Goal: Transaction & Acquisition: Purchase product/service

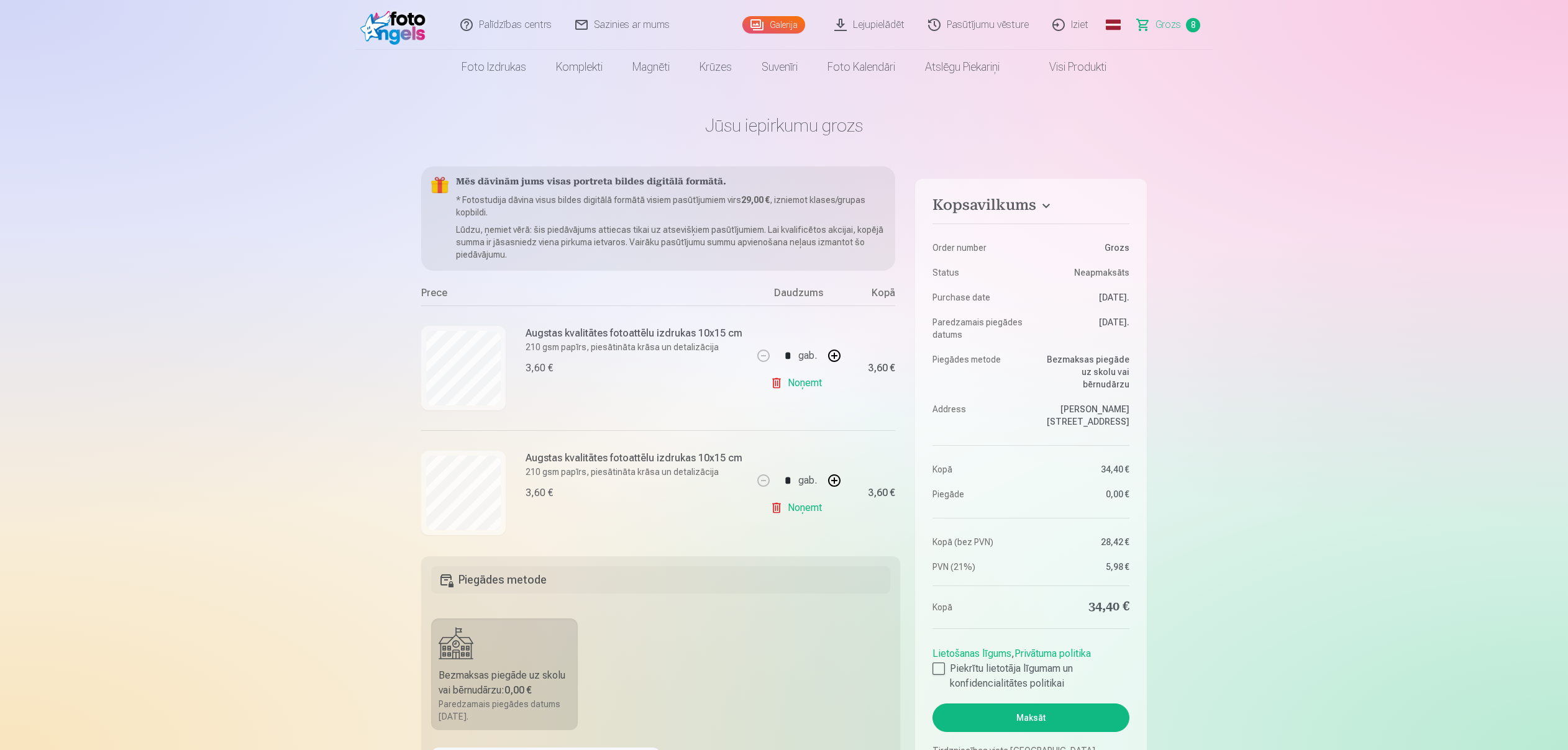
scroll to position [376, 0]
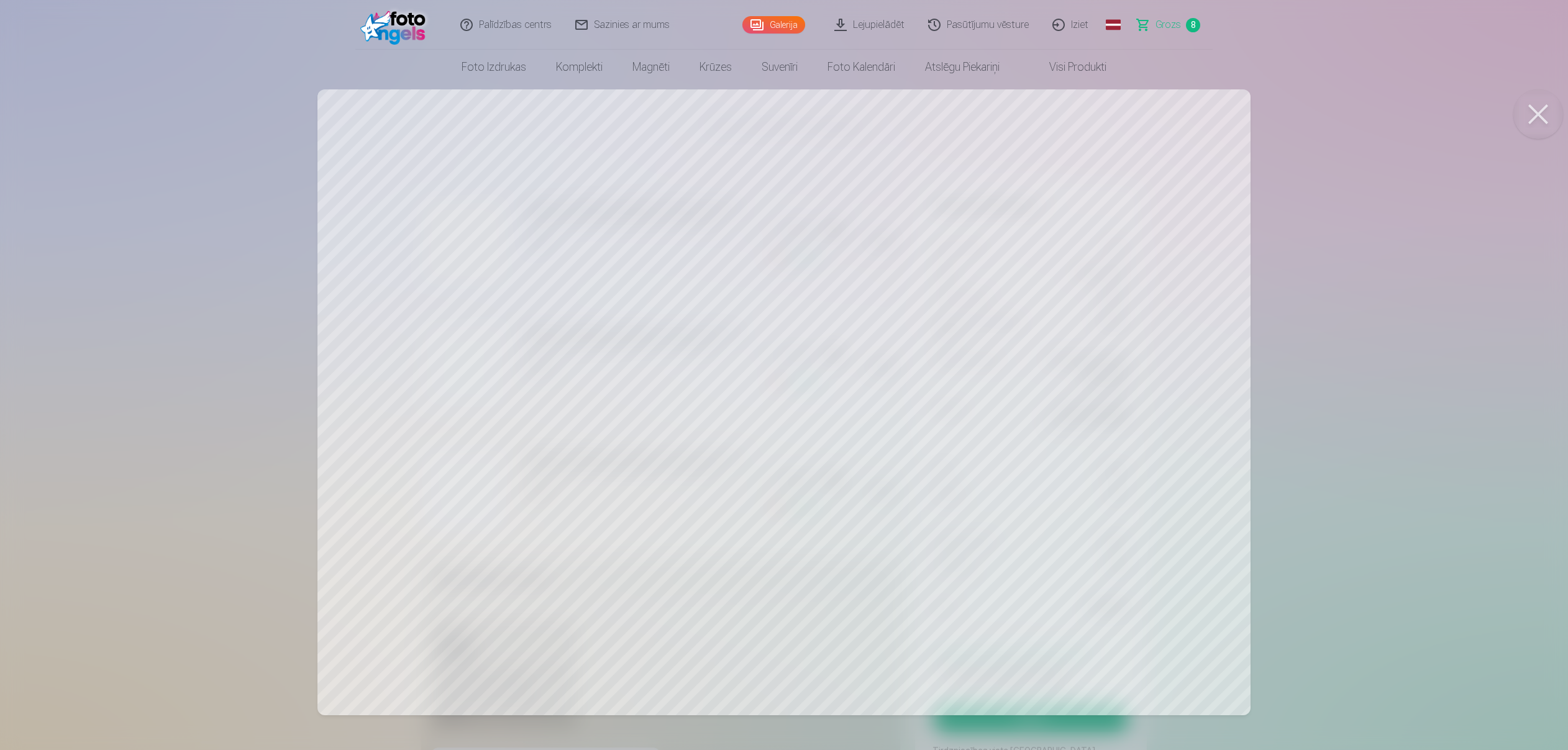
click at [1544, 109] on button at bounding box center [1538, 115] width 50 height 50
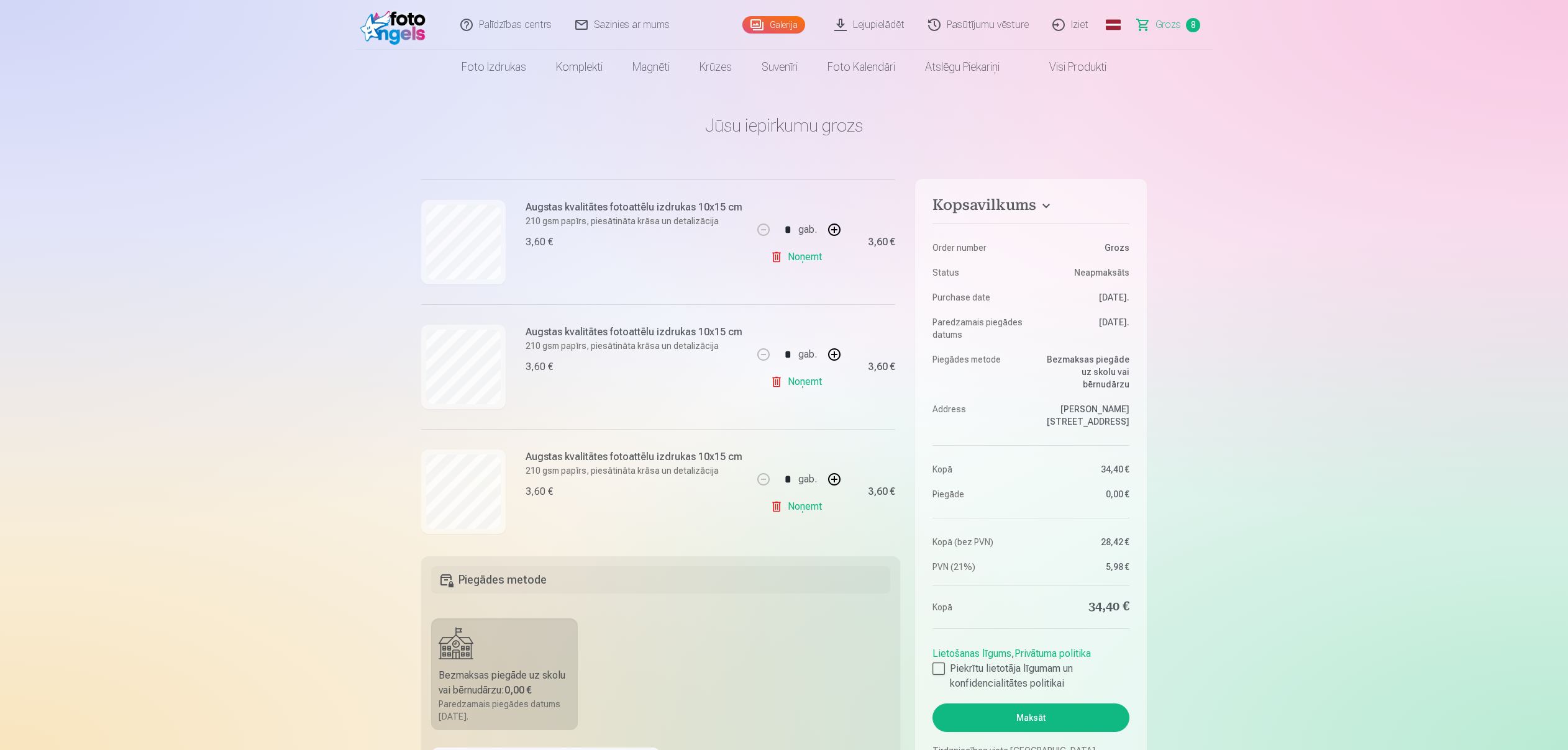
click at [788, 513] on link "Noņemt" at bounding box center [799, 506] width 57 height 25
type input "*"
click at [477, 487] on img at bounding box center [463, 492] width 74 height 50
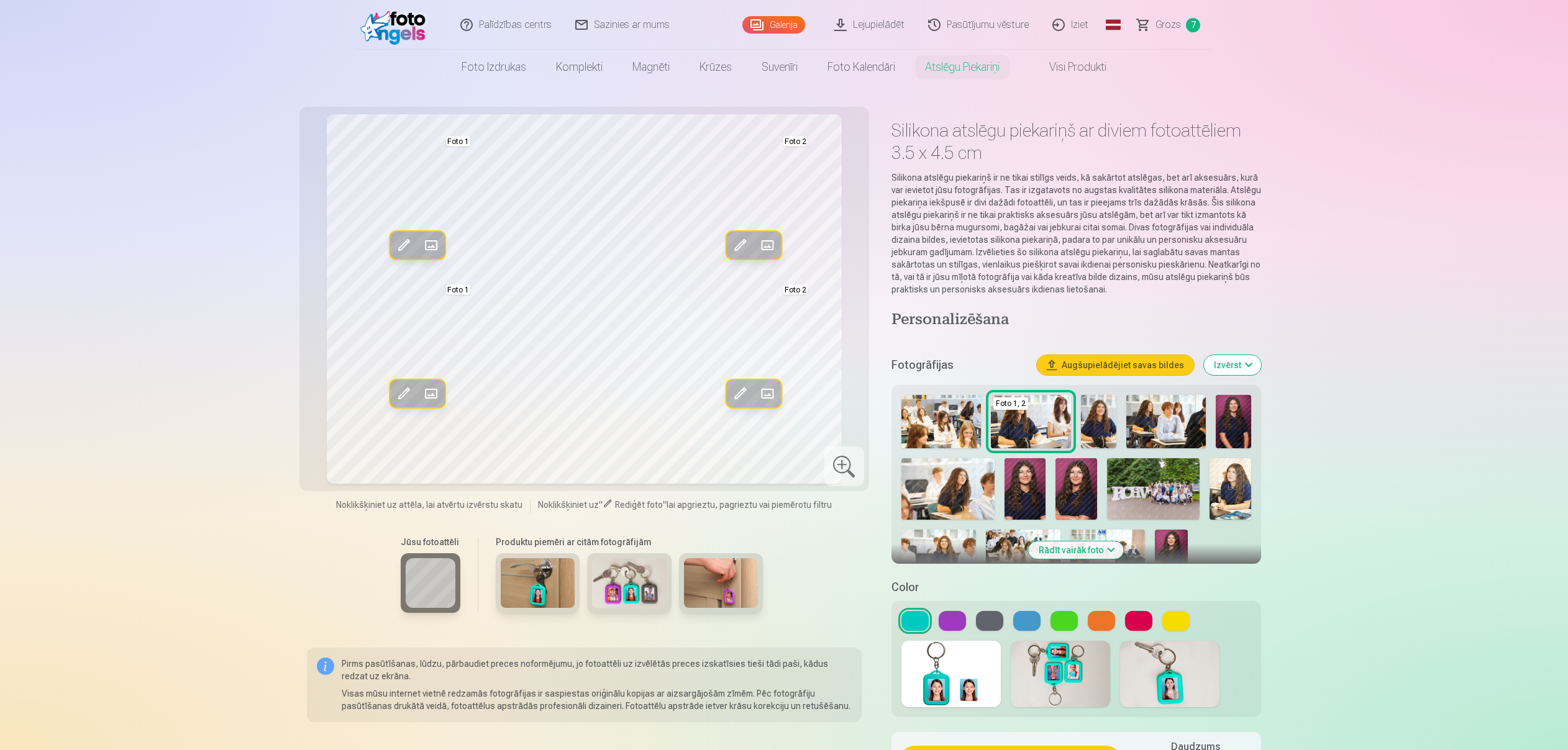
click at [1167, 27] on span "Grozs" at bounding box center [1168, 24] width 25 height 15
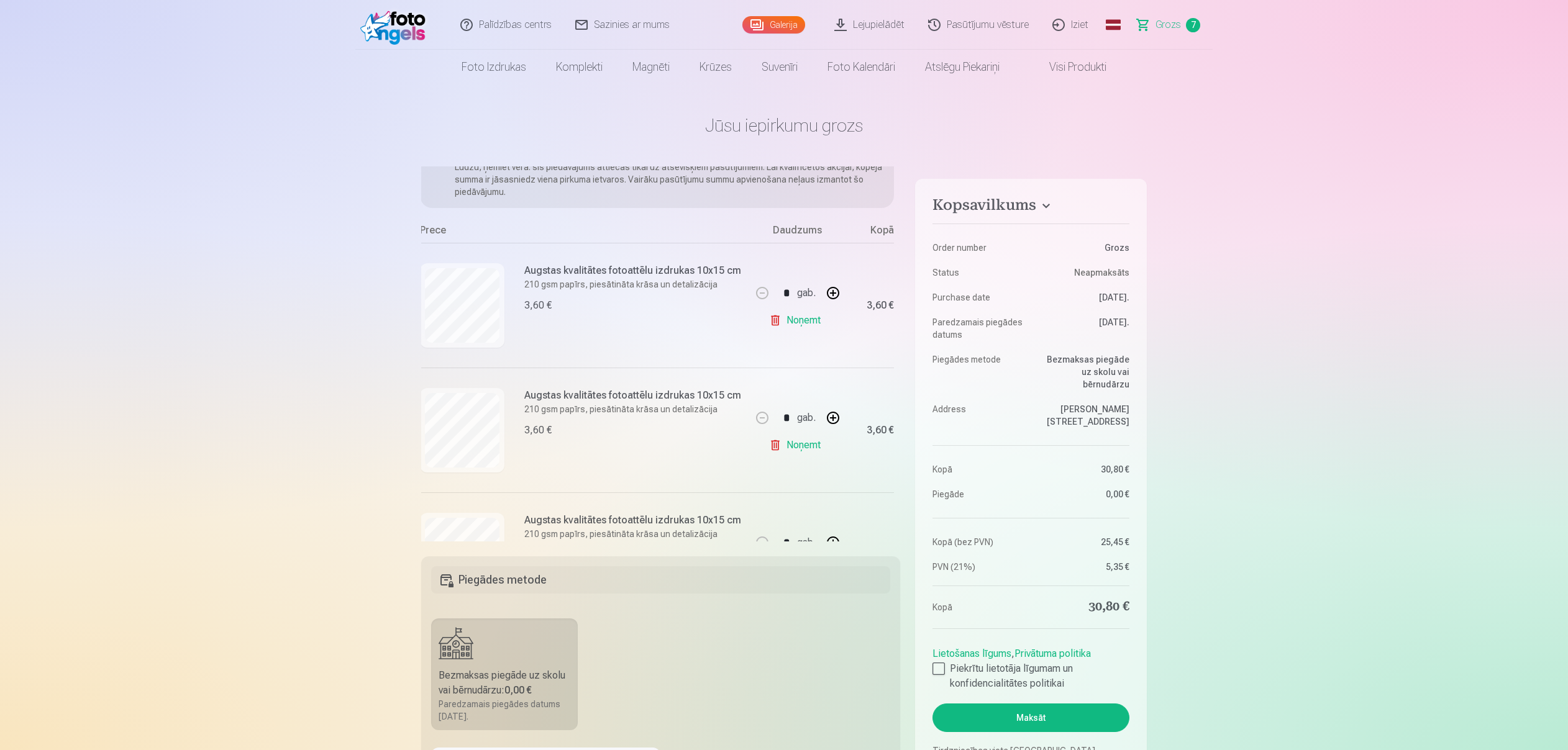
scroll to position [62, 1]
click at [840, 296] on button "button" at bounding box center [833, 293] width 30 height 30
type input "*"
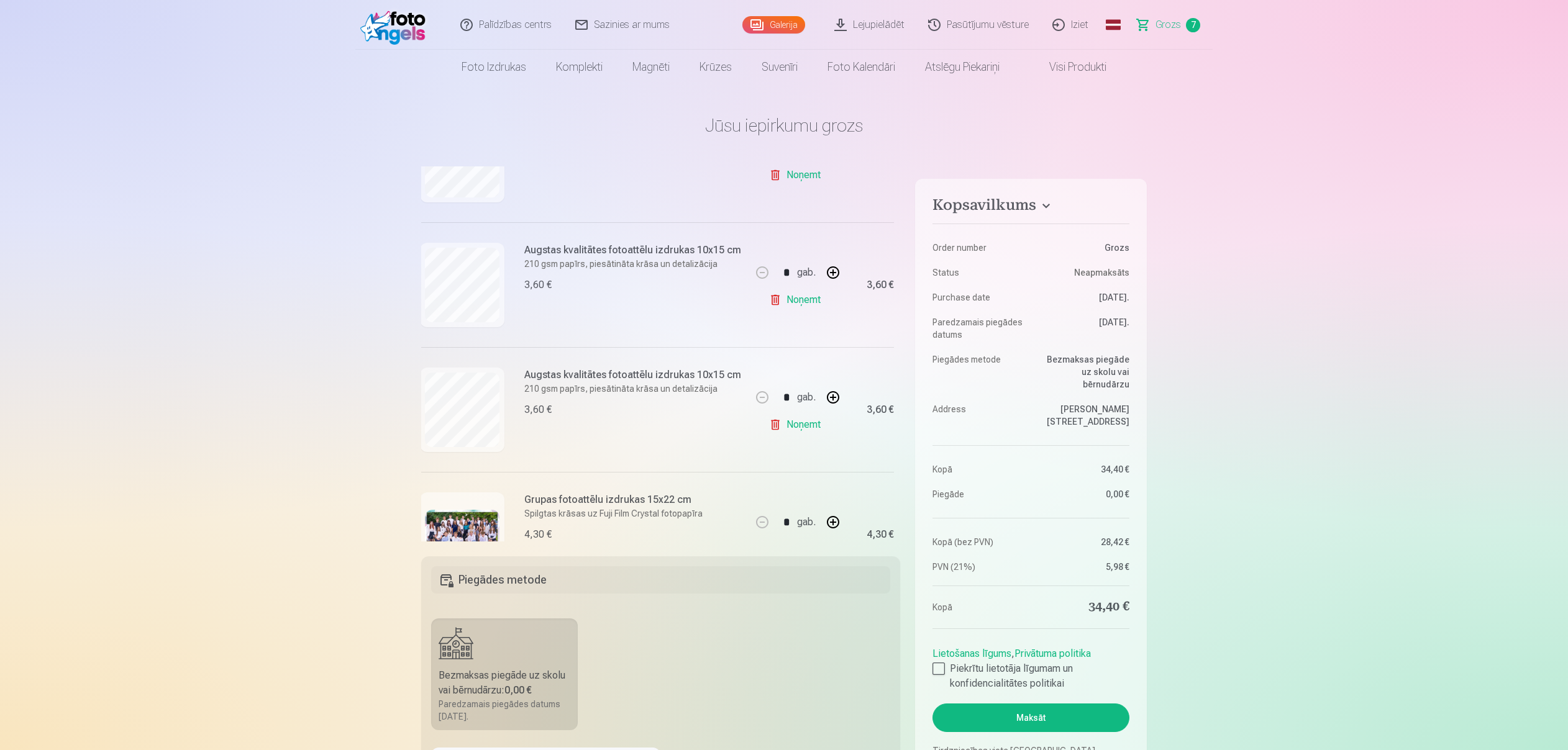
scroll to position [338, 1]
click at [801, 418] on link "Noņemt" at bounding box center [797, 420] width 57 height 25
type input "*"
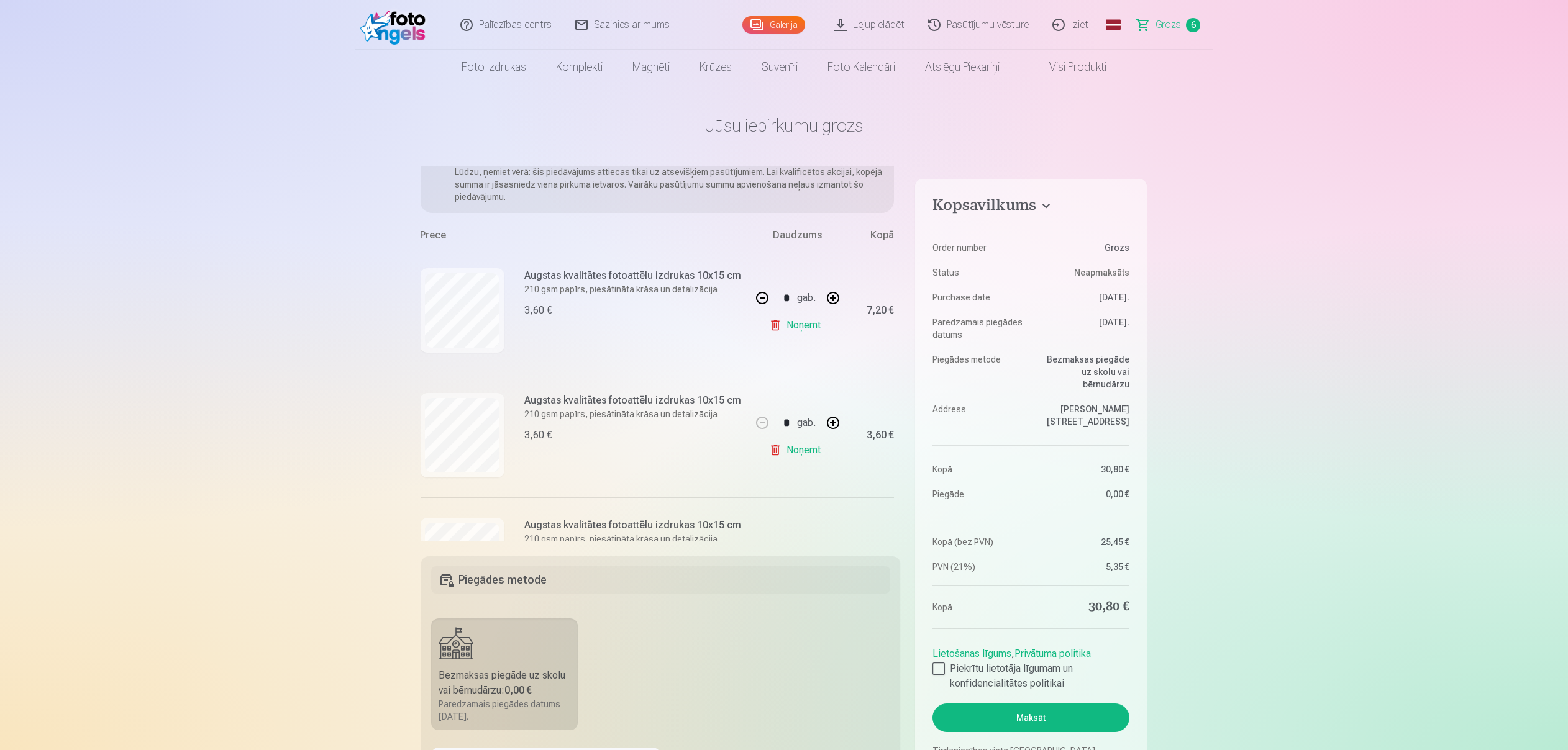
scroll to position [53, 1]
click at [766, 303] on button "button" at bounding box center [762, 302] width 30 height 30
type input "*"
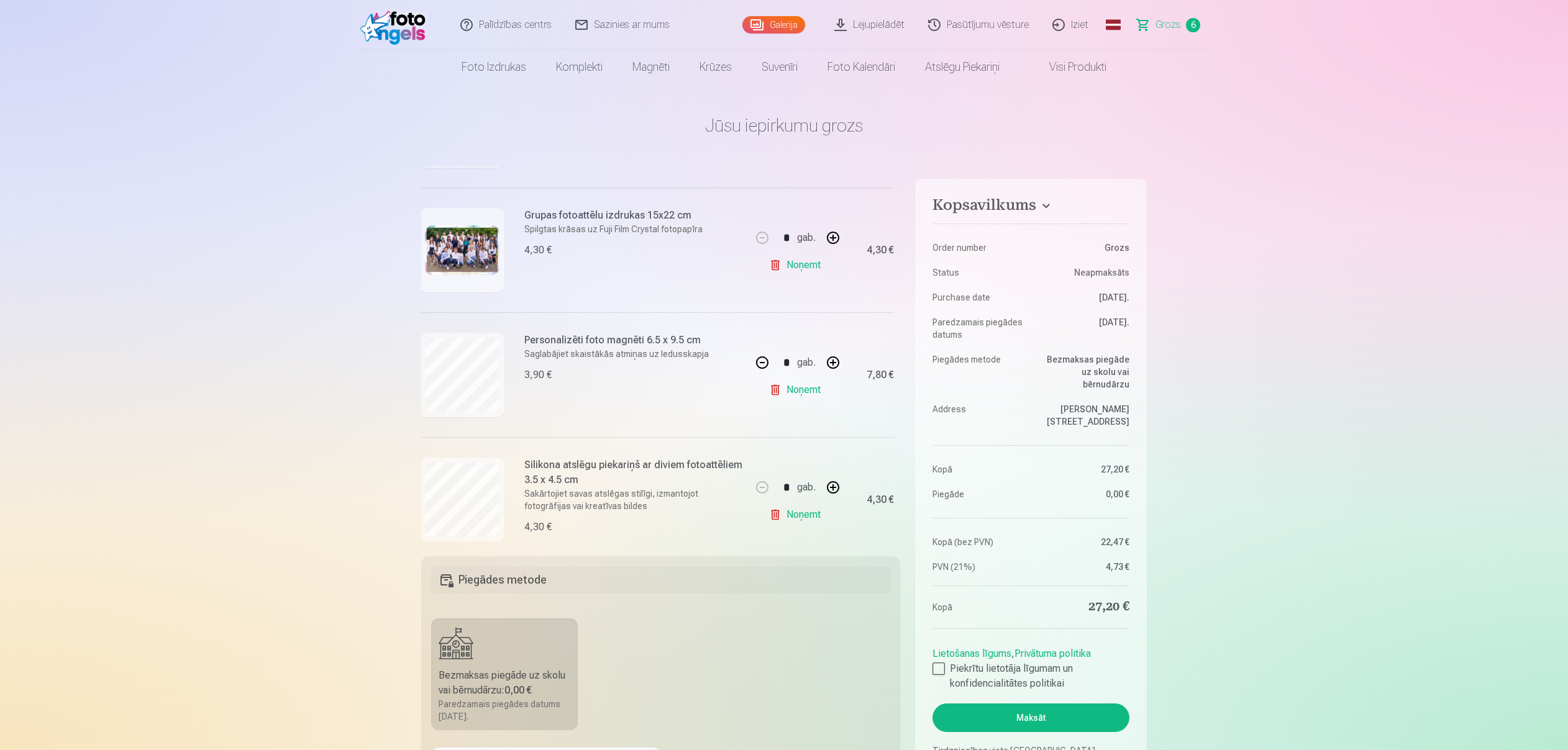
scroll to position [525, 1]
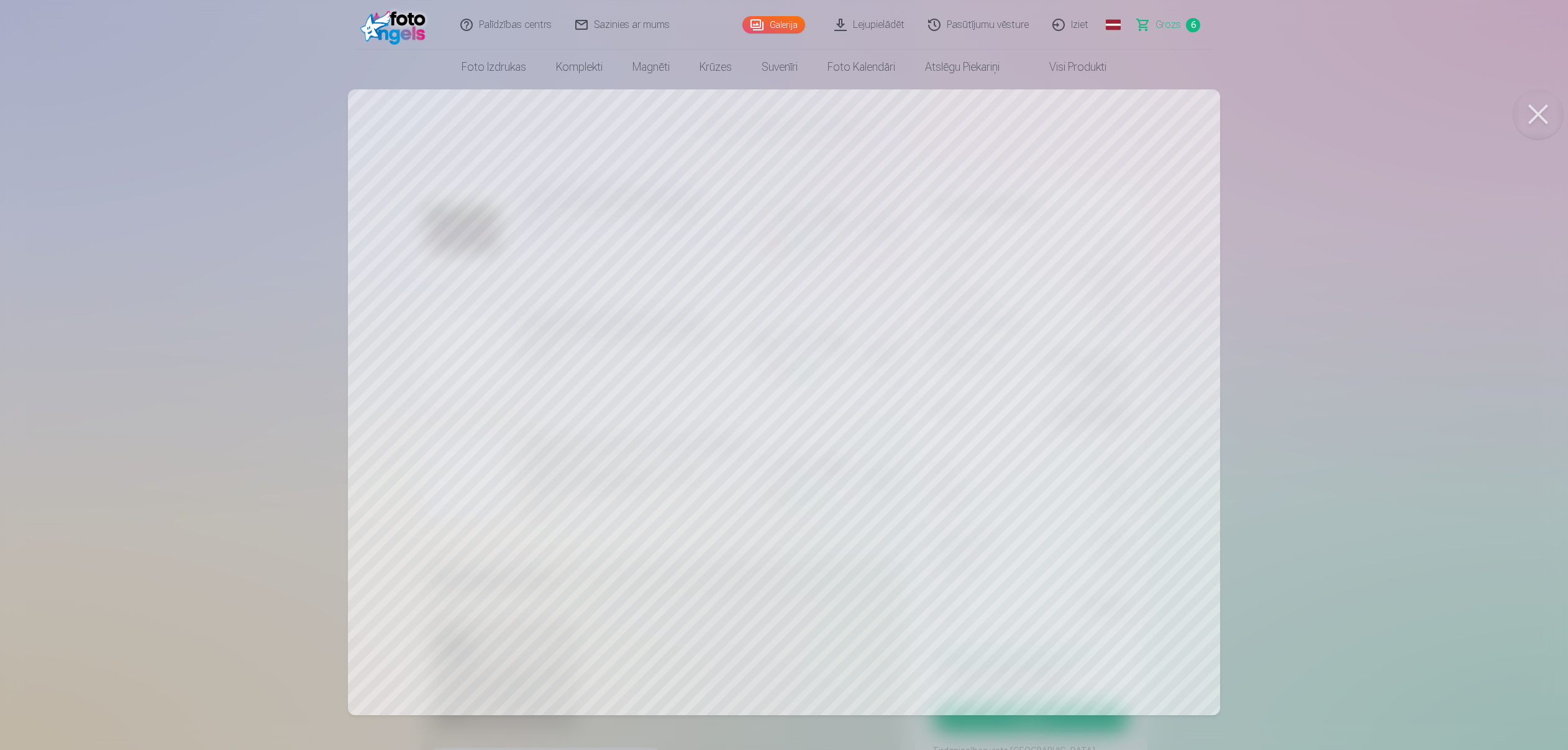
click at [1539, 114] on button at bounding box center [1538, 115] width 50 height 50
click at [1544, 116] on button at bounding box center [1538, 115] width 50 height 50
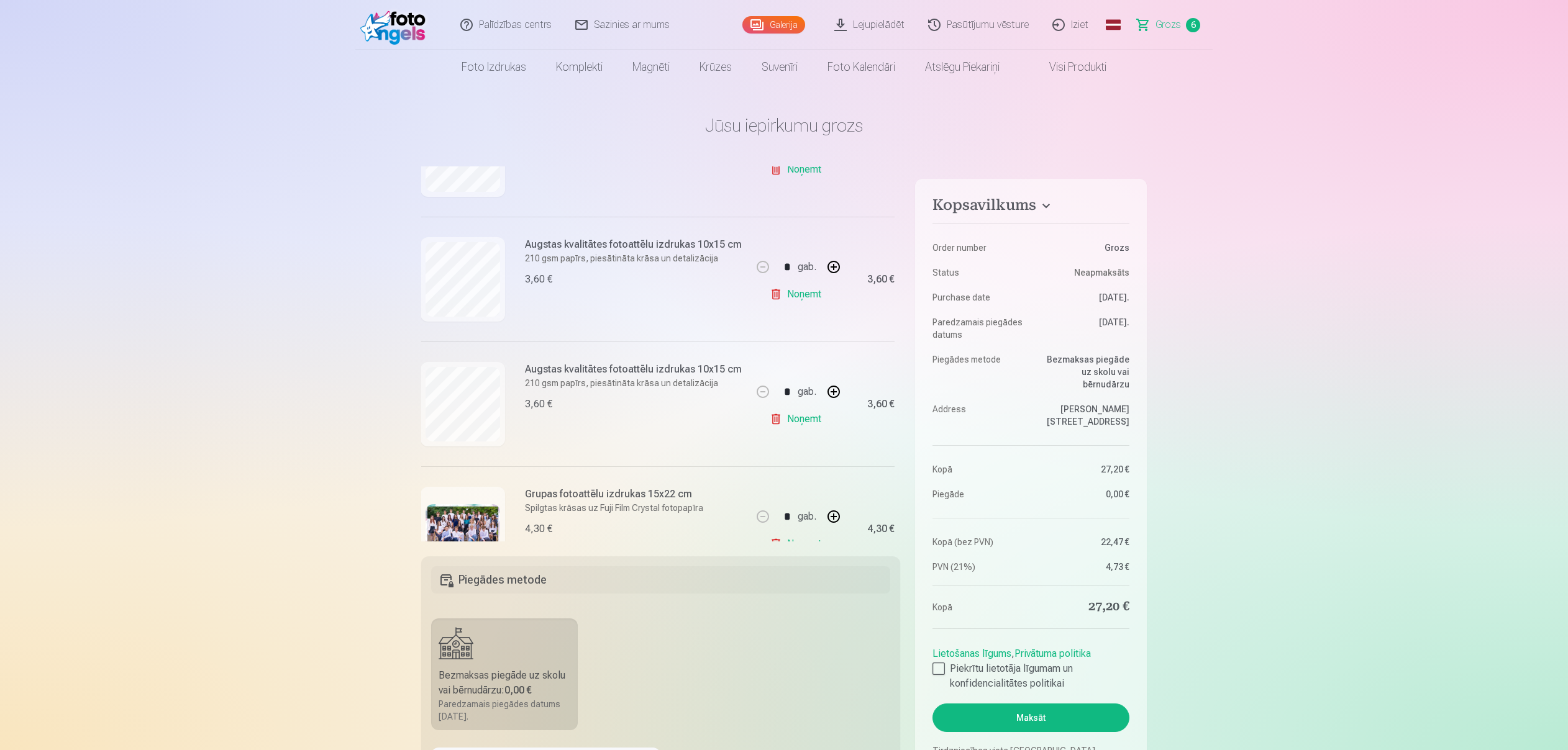
scroll to position [0, 1]
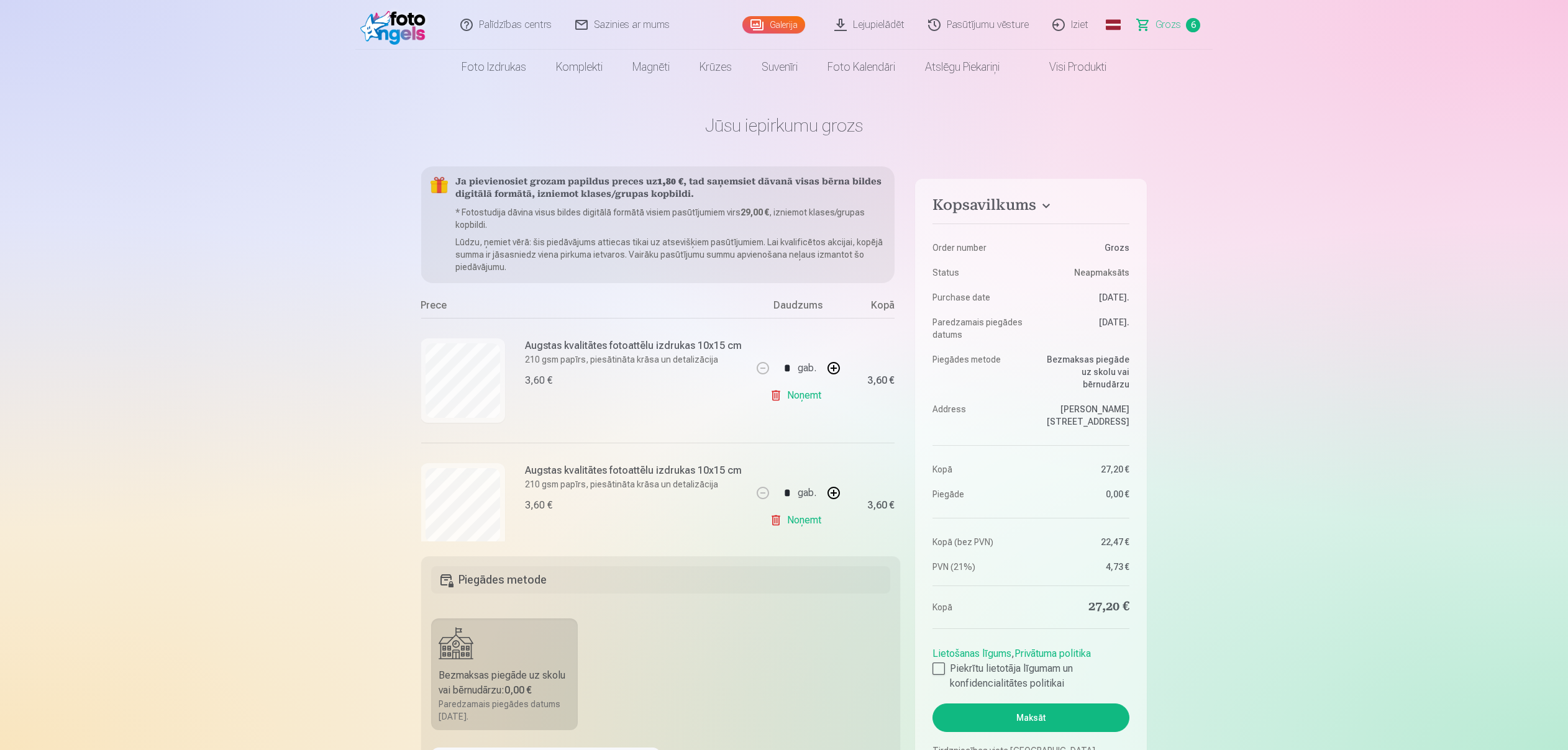
click at [408, 33] on img at bounding box center [396, 25] width 71 height 39
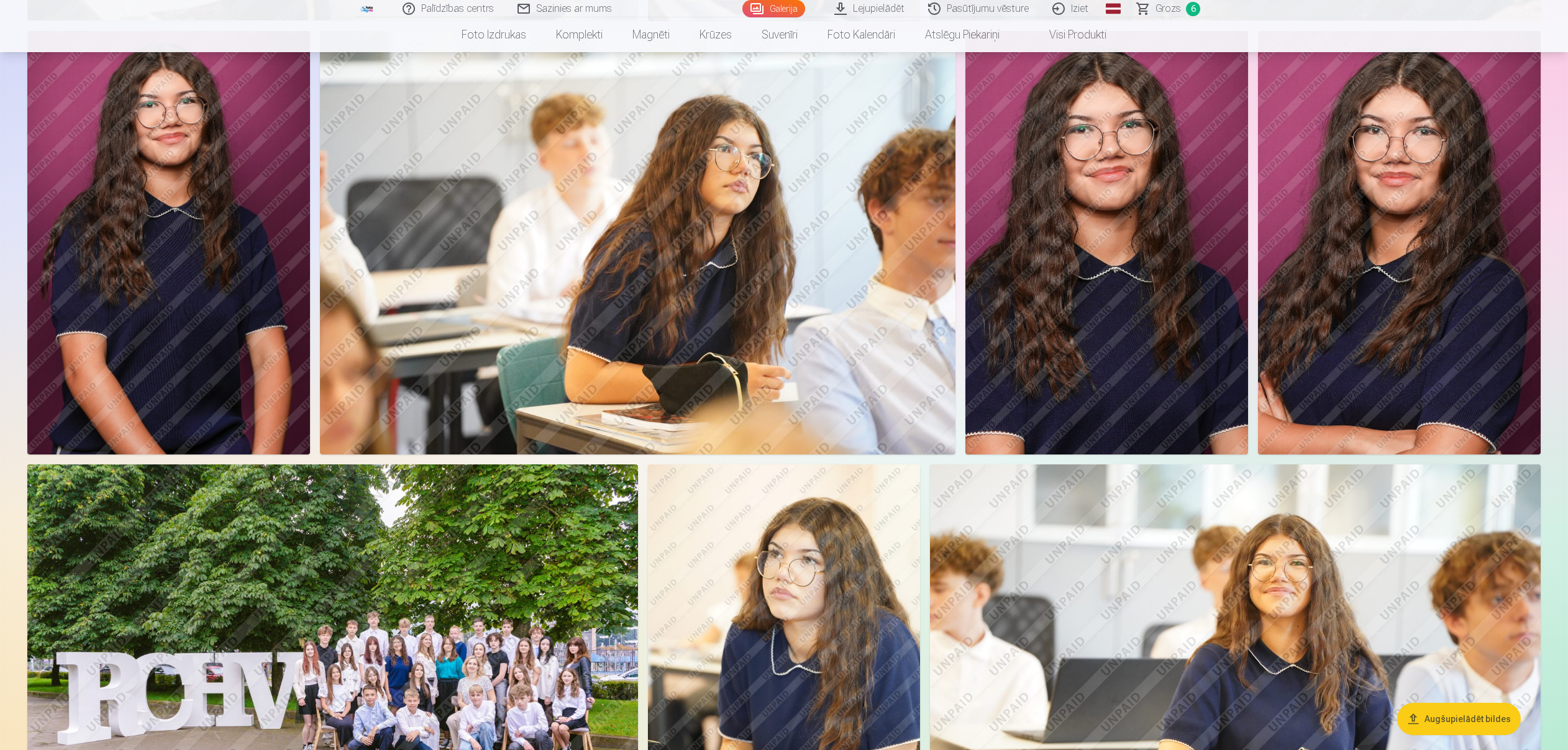
scroll to position [1032, 0]
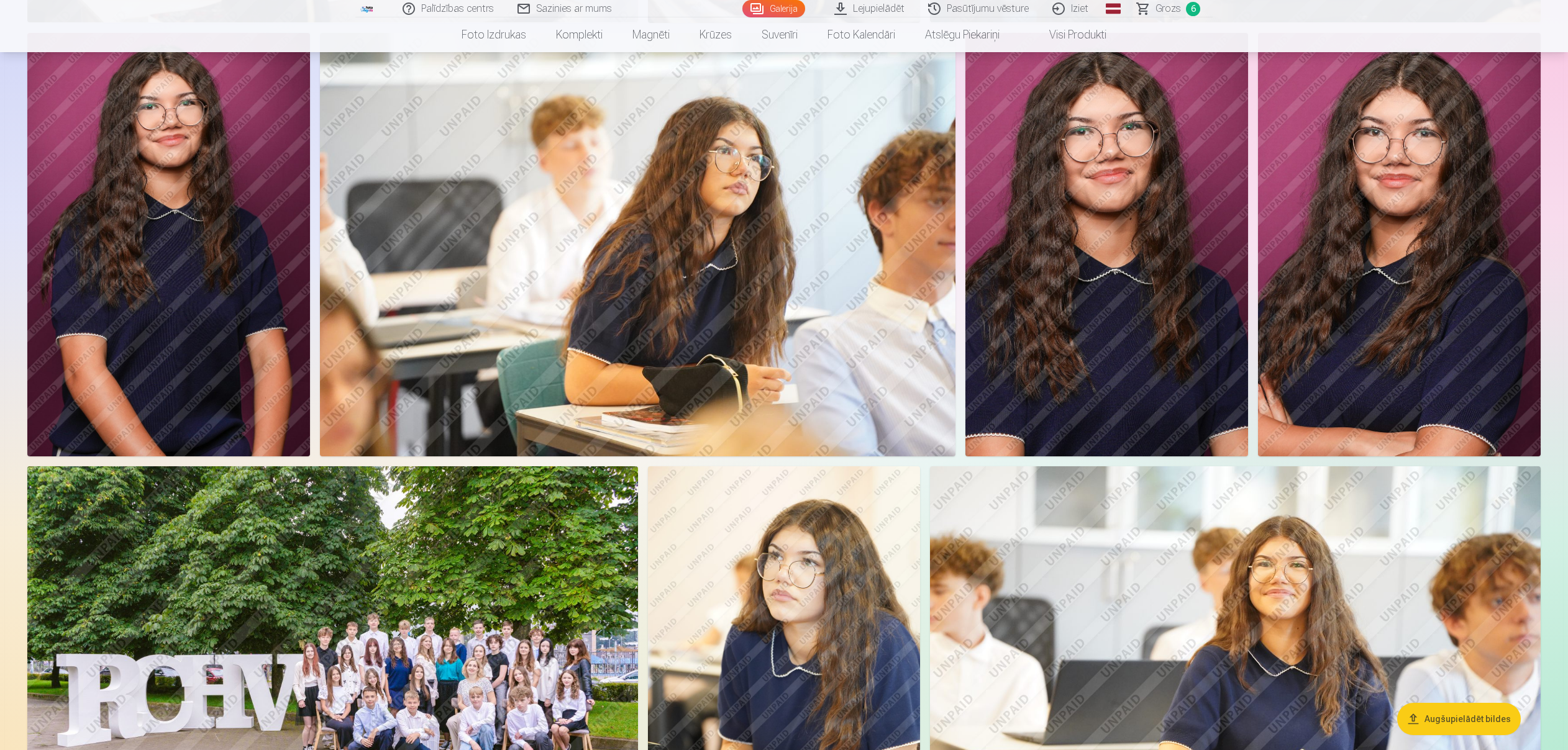
click at [1428, 284] on img at bounding box center [1399, 245] width 283 height 424
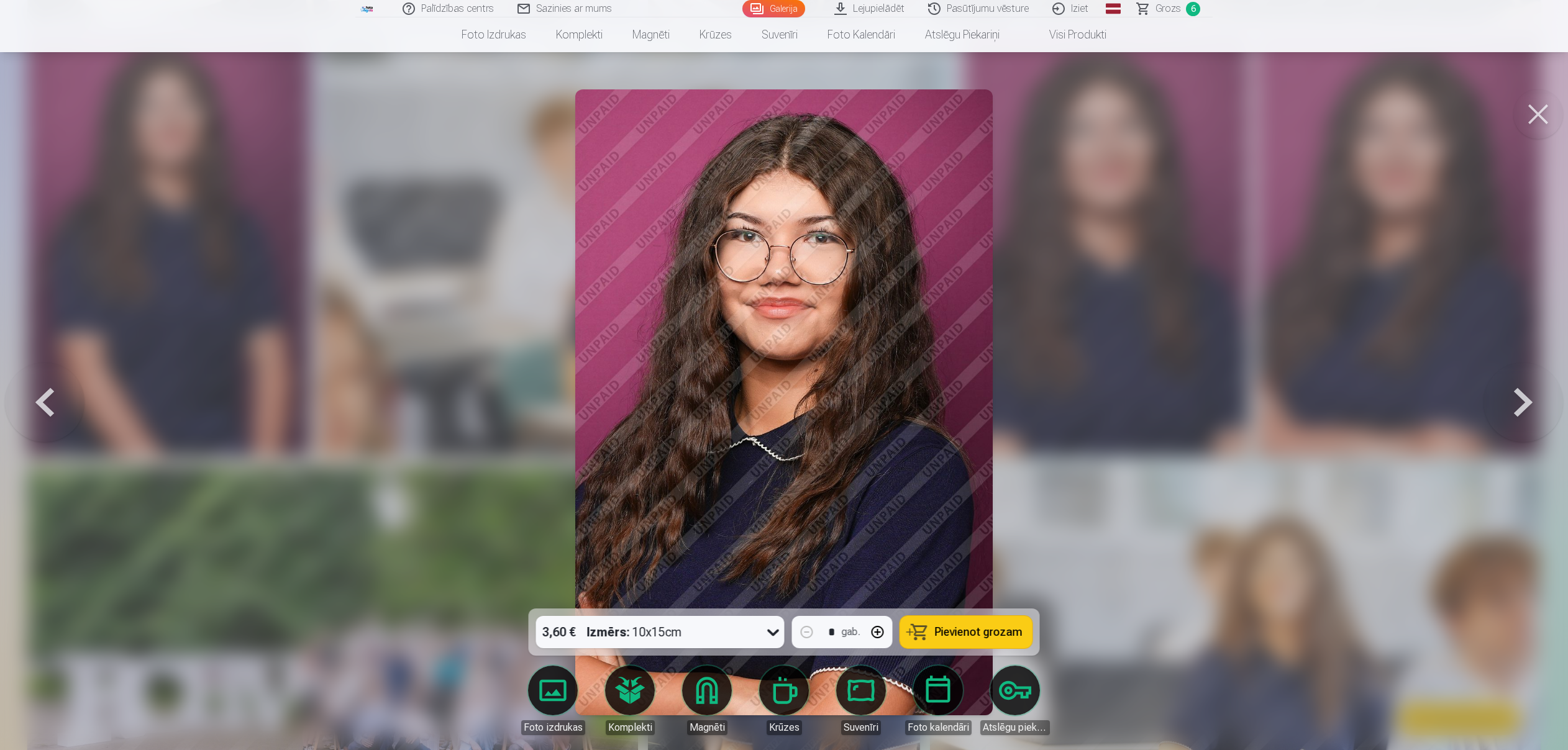
drag, startPoint x: 1534, startPoint y: 111, endPoint x: 1385, endPoint y: 265, distance: 214.3
click at [1534, 111] on button at bounding box center [1538, 115] width 50 height 50
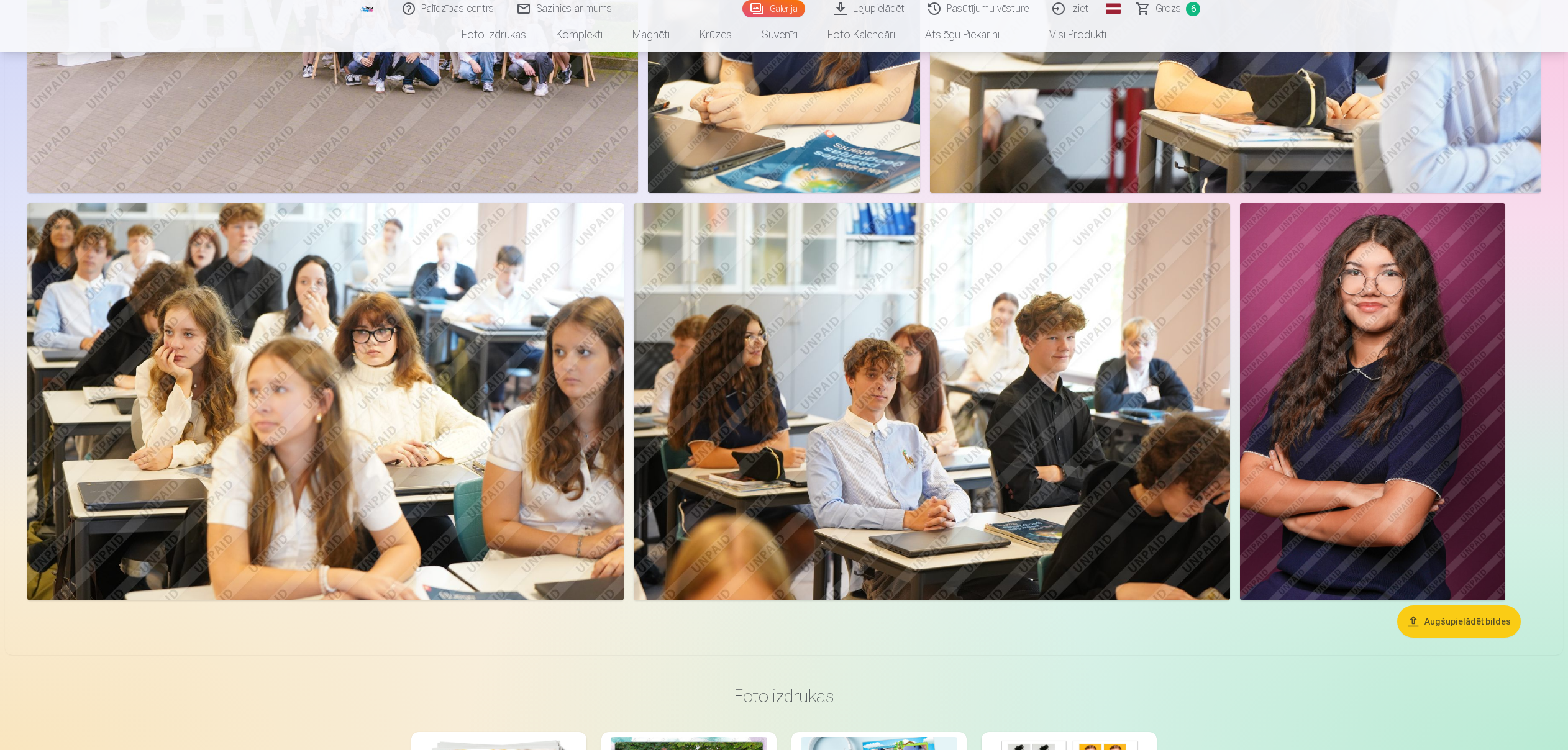
click at [1330, 355] on img at bounding box center [1373, 401] width 265 height 398
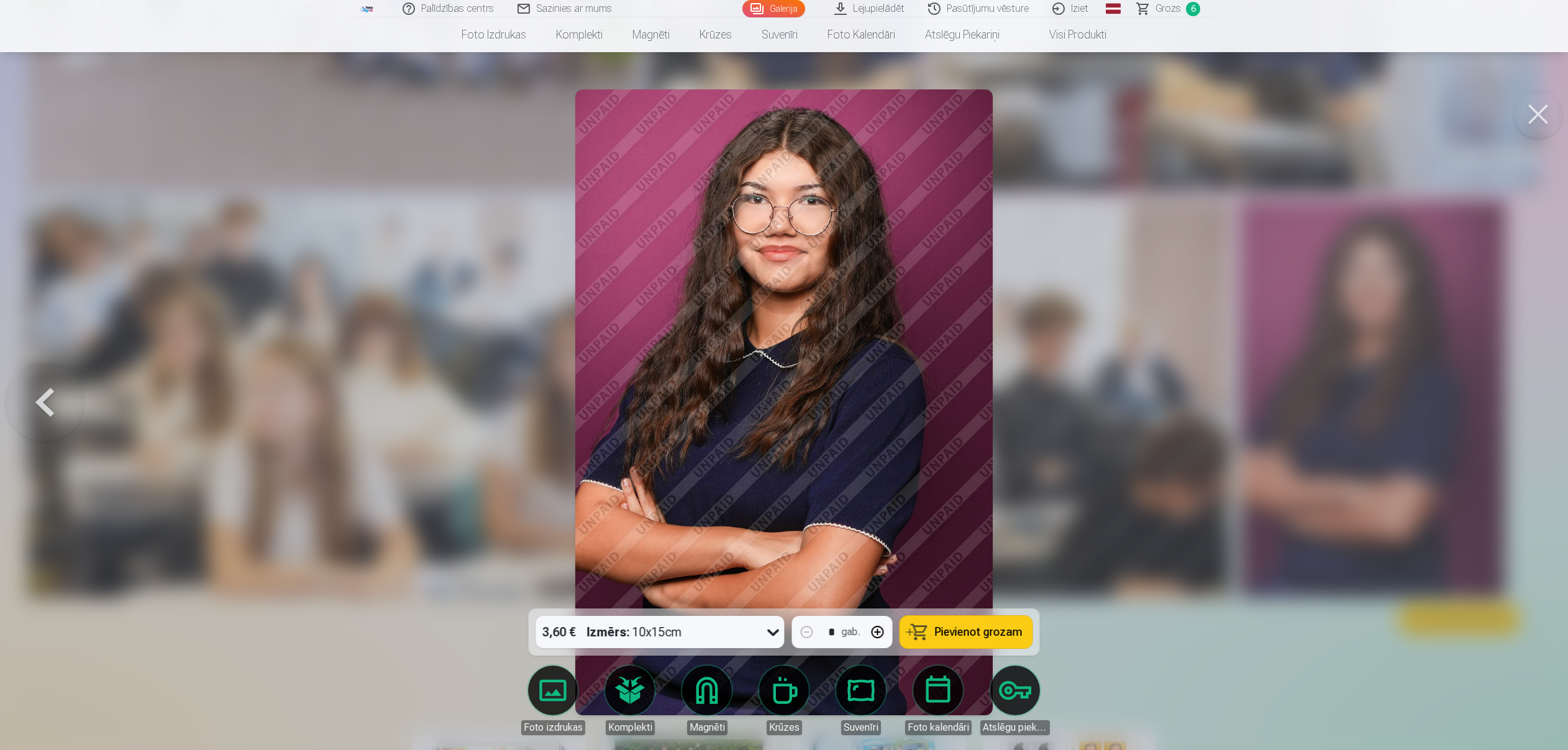
click at [949, 634] on span "Pievienot grozam" at bounding box center [979, 632] width 88 height 11
click at [1541, 118] on button at bounding box center [1538, 115] width 50 height 50
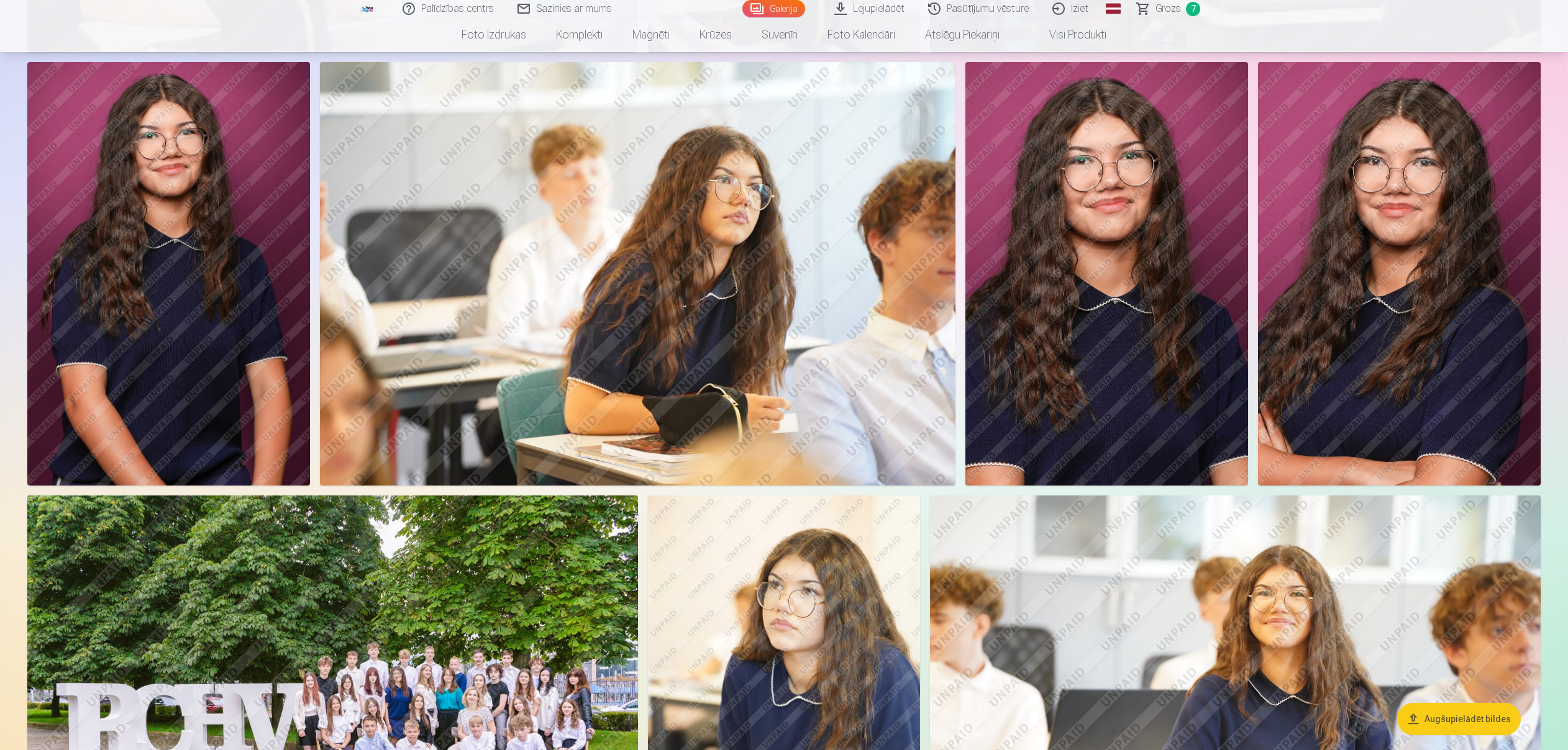
scroll to position [999, 0]
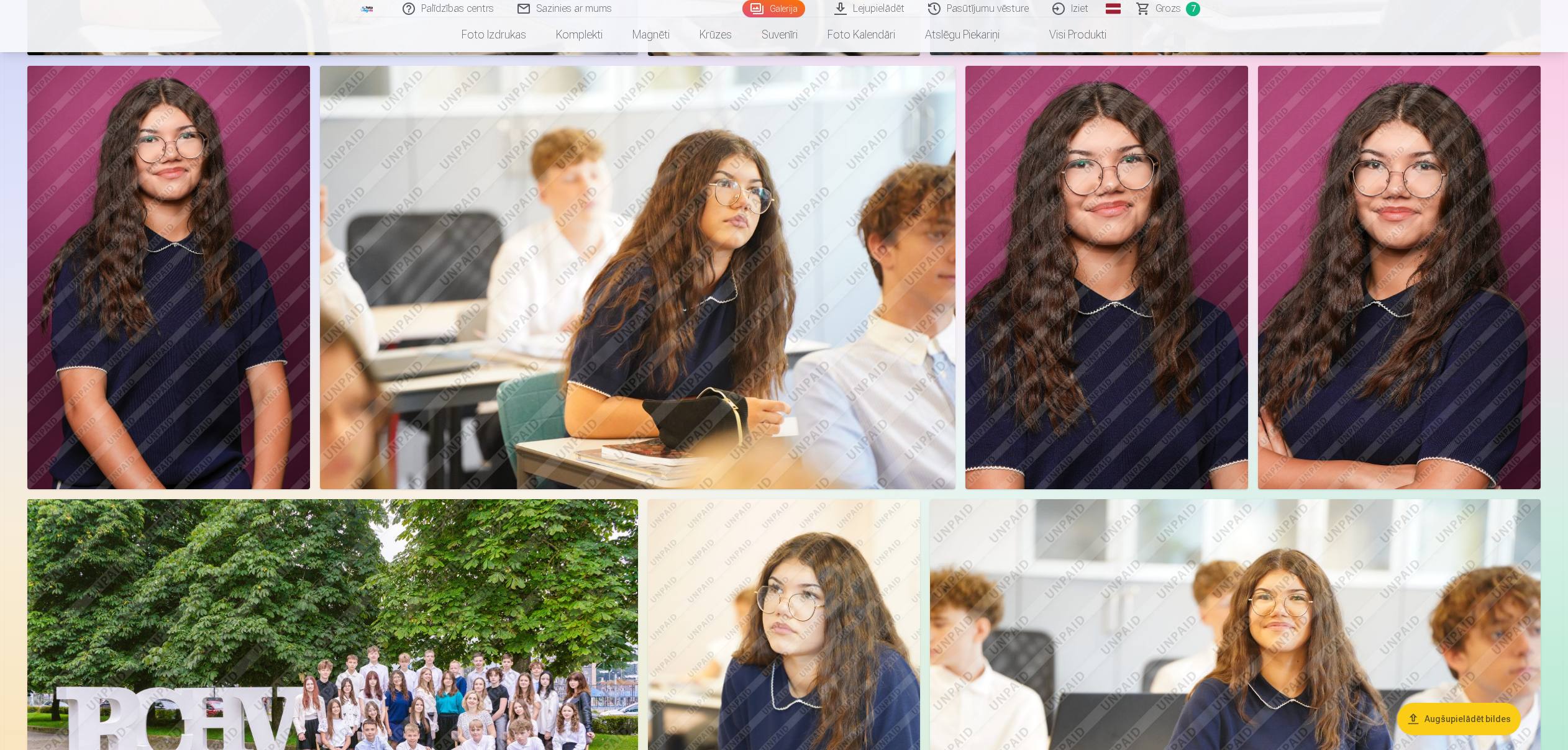
click at [1173, 304] on img at bounding box center [1107, 277] width 283 height 424
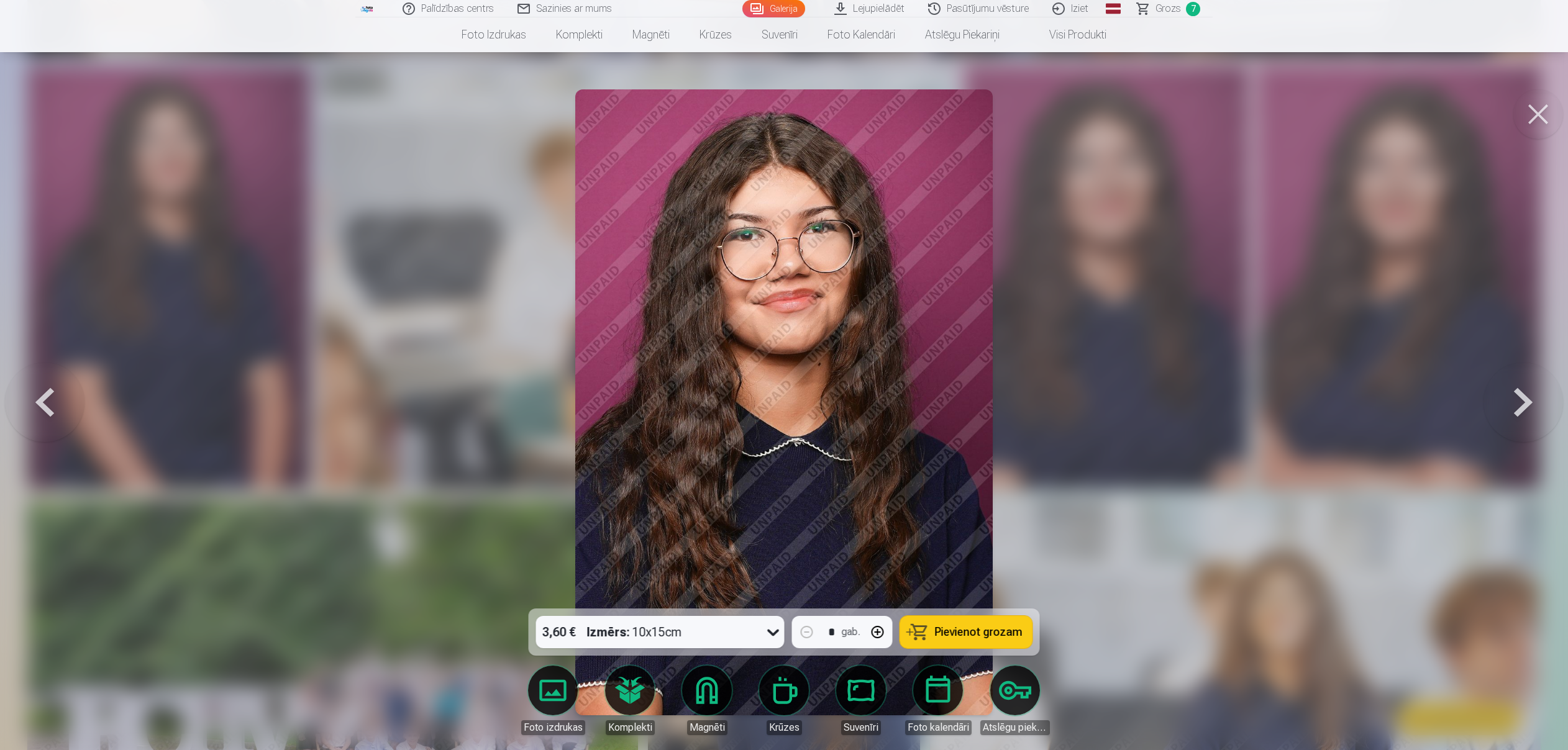
click at [1517, 394] on button at bounding box center [1523, 402] width 80 height 387
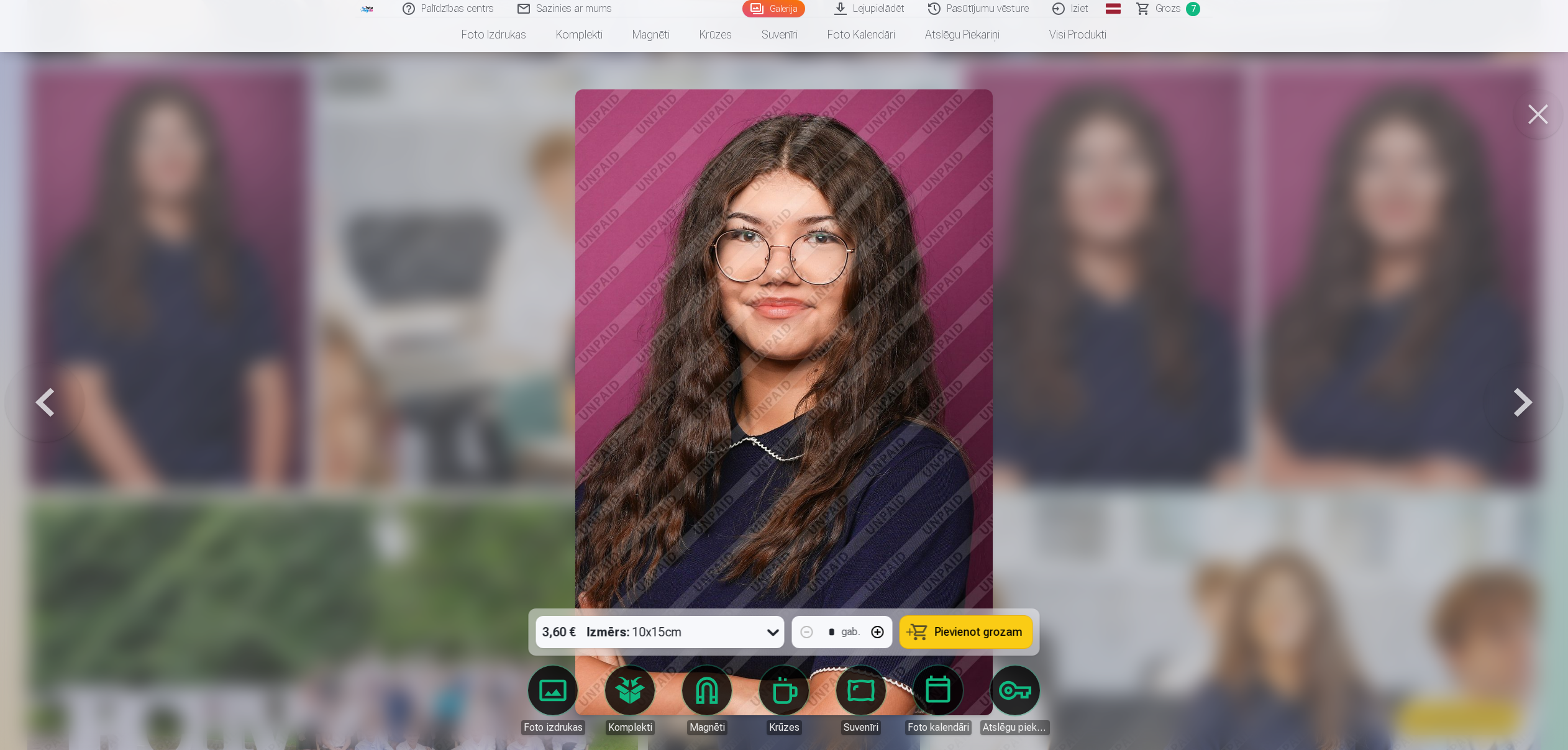
click at [53, 408] on button at bounding box center [45, 402] width 80 height 387
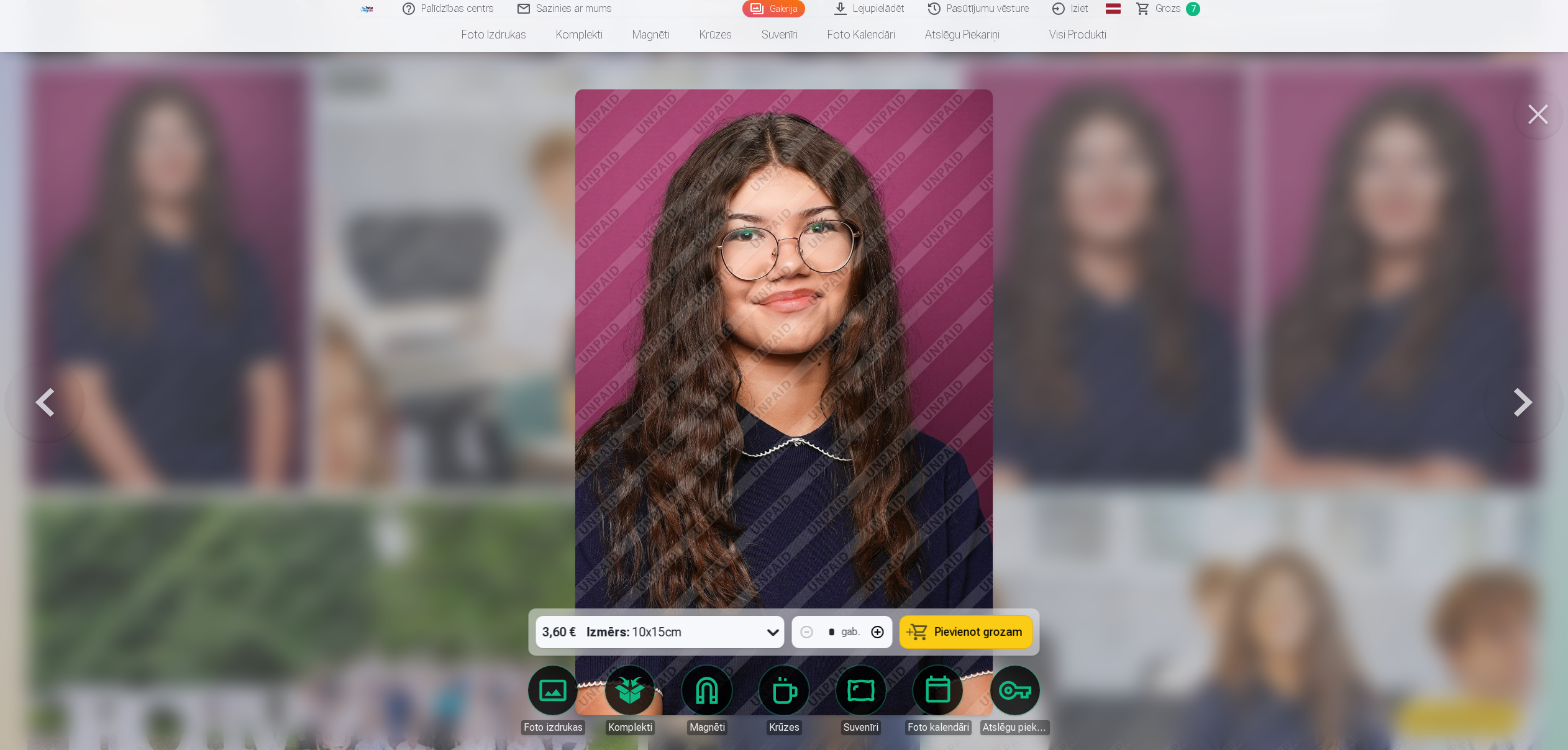
click at [1524, 399] on button at bounding box center [1523, 402] width 80 height 387
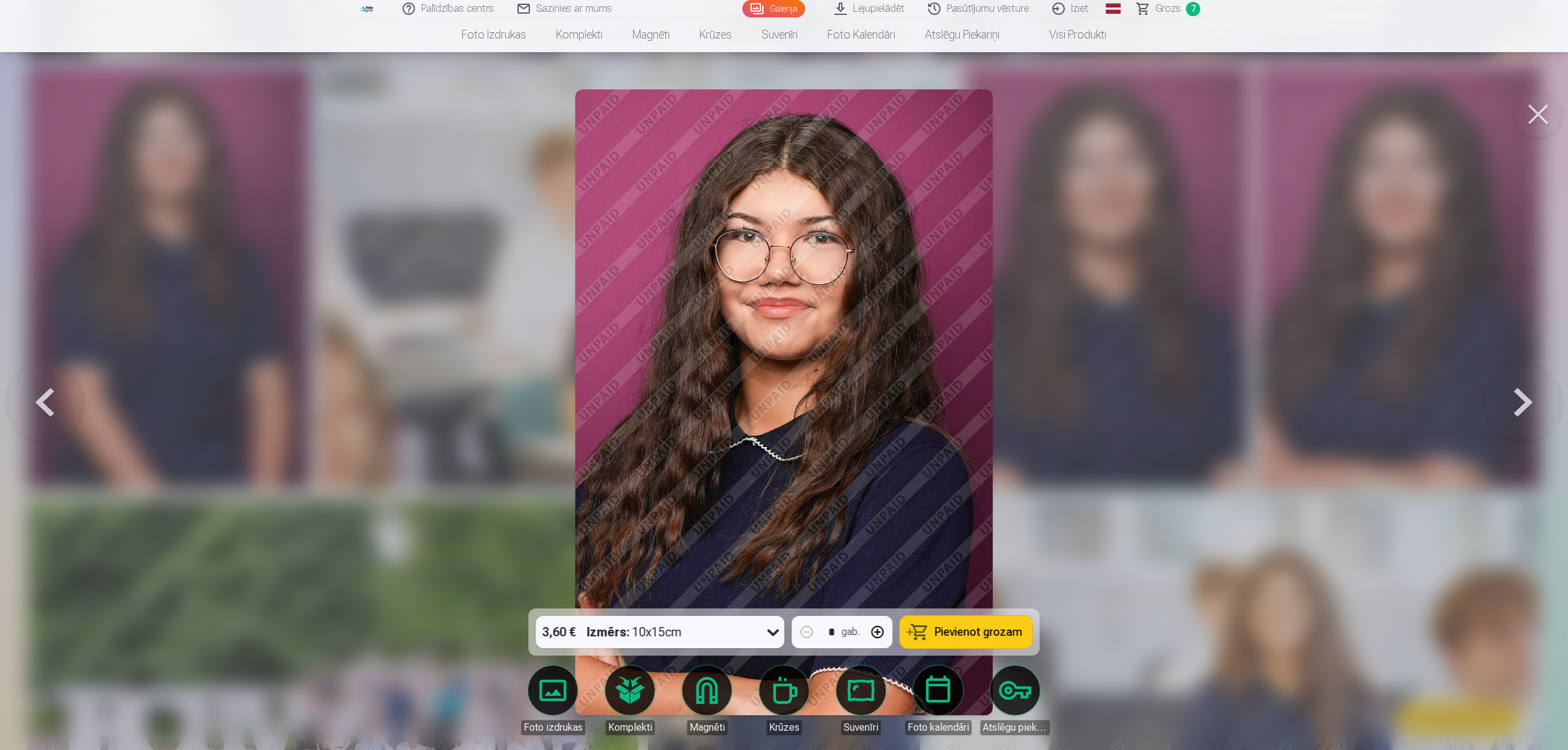
click at [1536, 118] on button at bounding box center [1538, 115] width 50 height 50
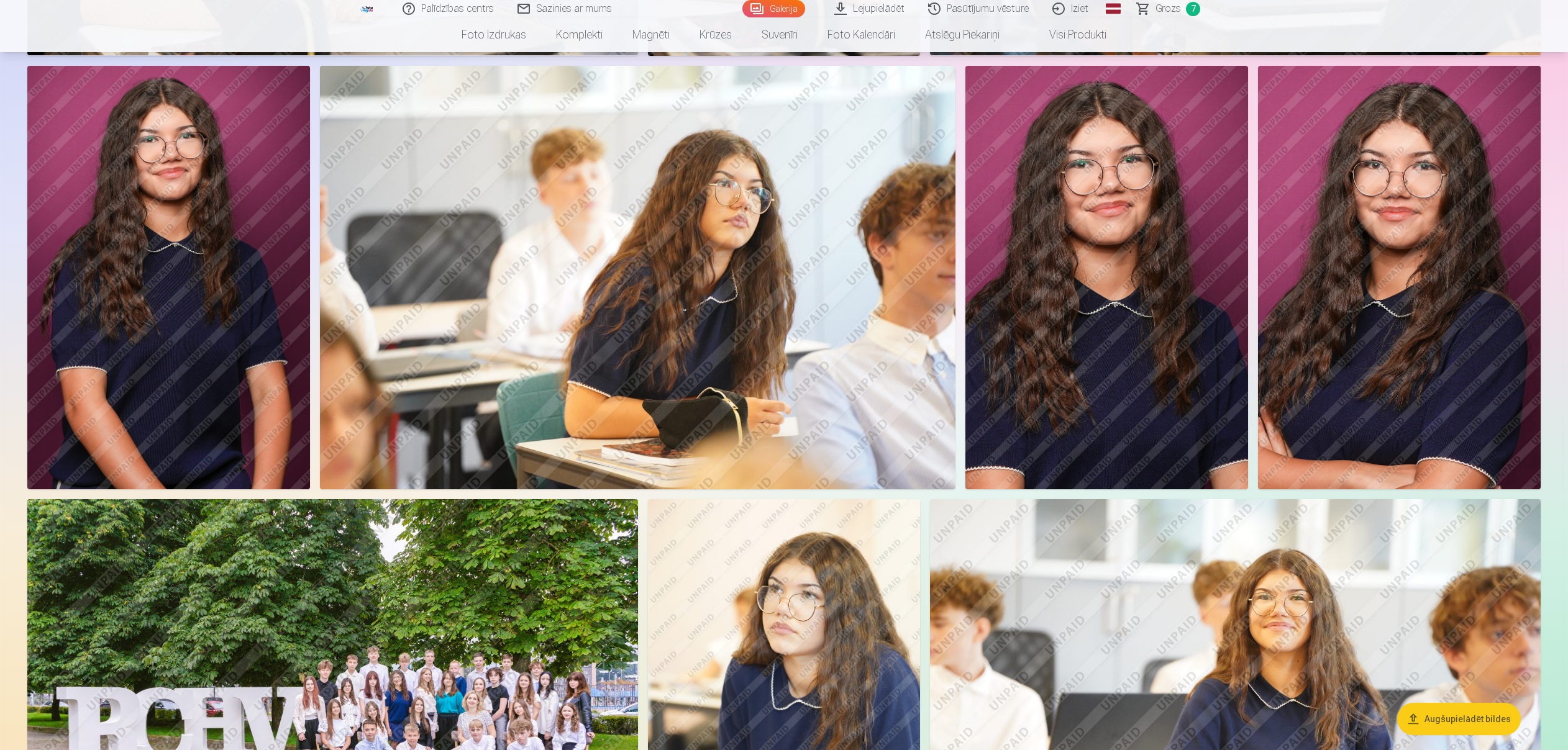
scroll to position [1002, 0]
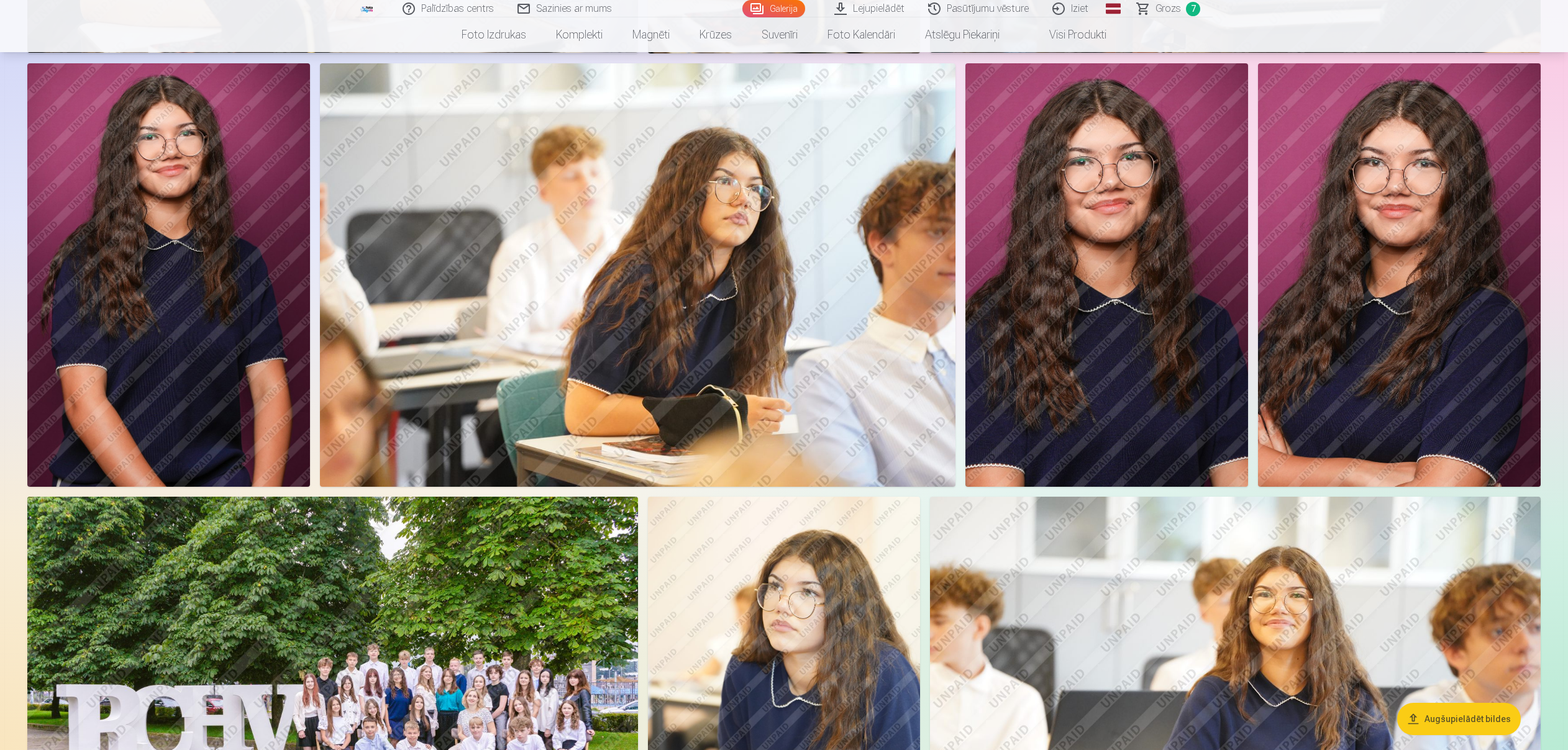
click at [204, 254] on img at bounding box center [169, 275] width 283 height 424
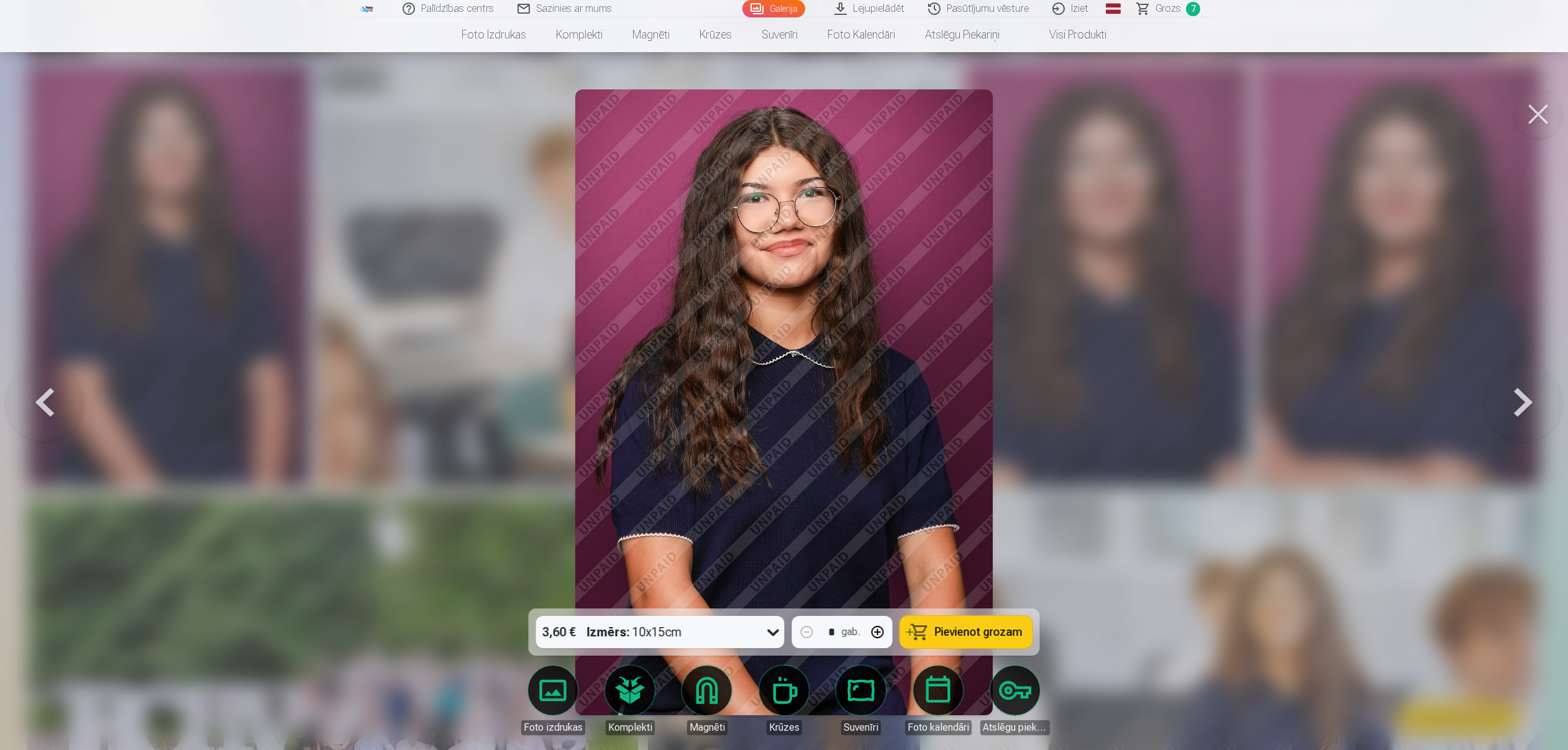
drag, startPoint x: 973, startPoint y: 635, endPoint x: 1007, endPoint y: 627, distance: 34.9
click at [973, 635] on span "Pievienot grozam" at bounding box center [979, 632] width 88 height 11
click at [1539, 116] on button at bounding box center [1538, 115] width 50 height 50
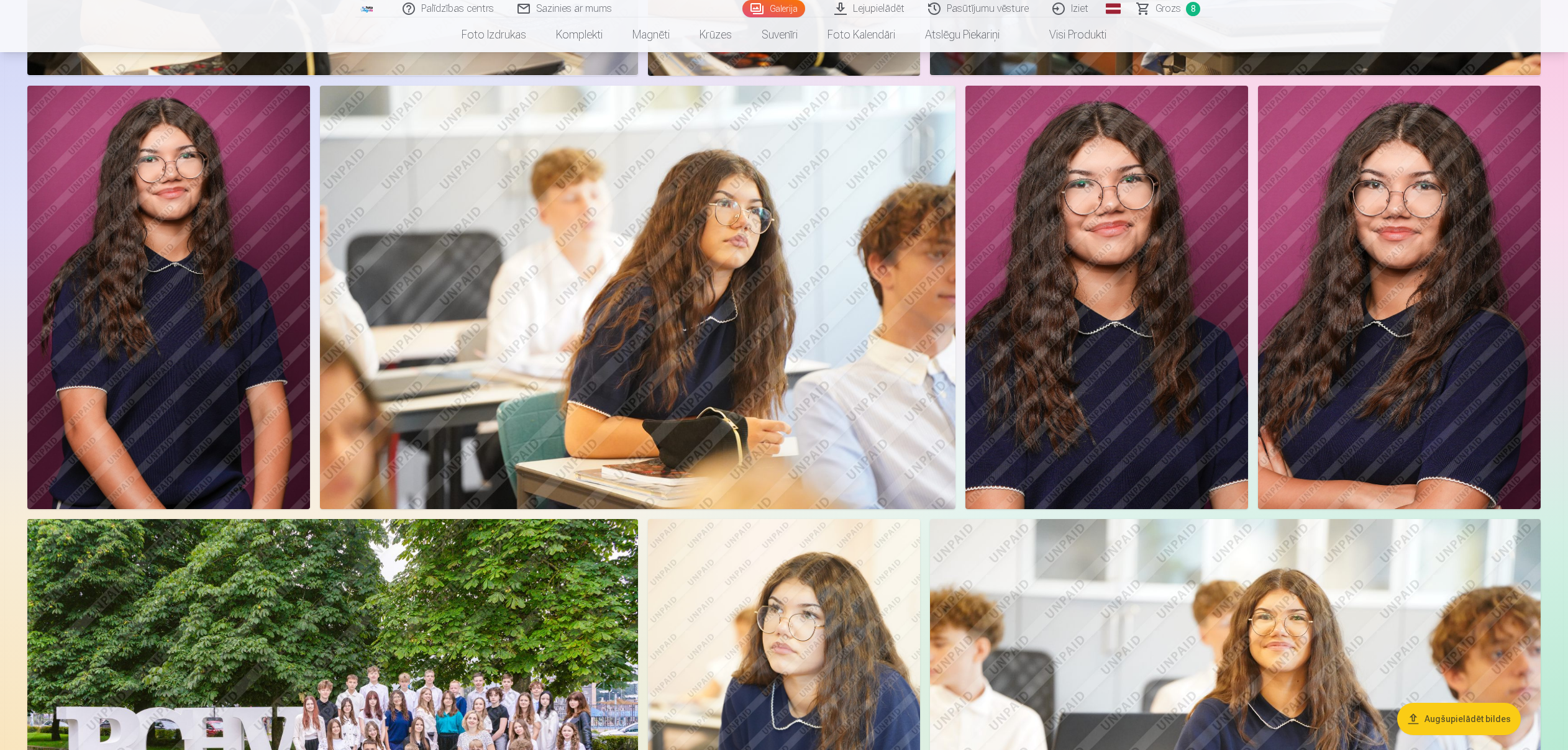
scroll to position [978, 0]
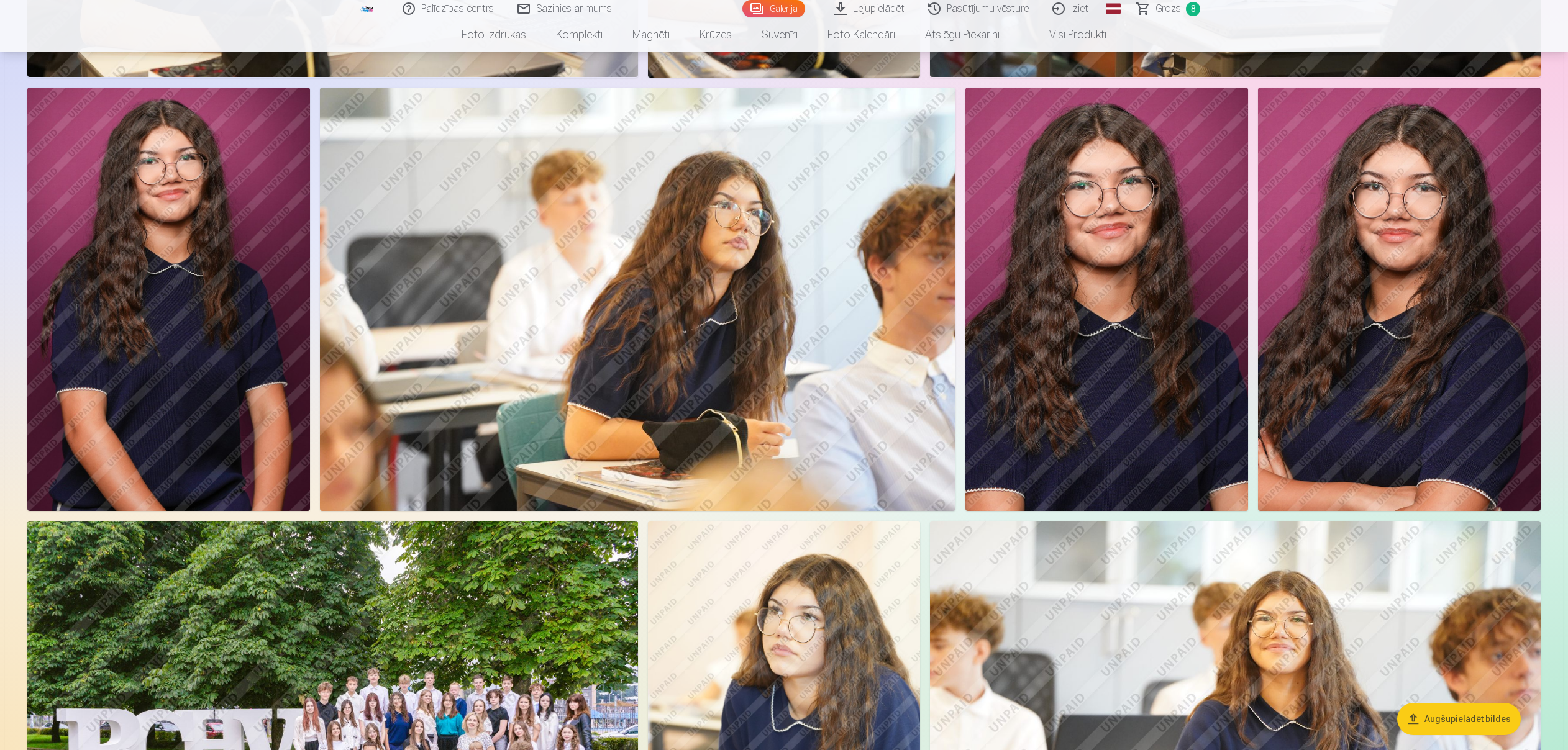
click at [1132, 413] on img at bounding box center [1107, 300] width 283 height 424
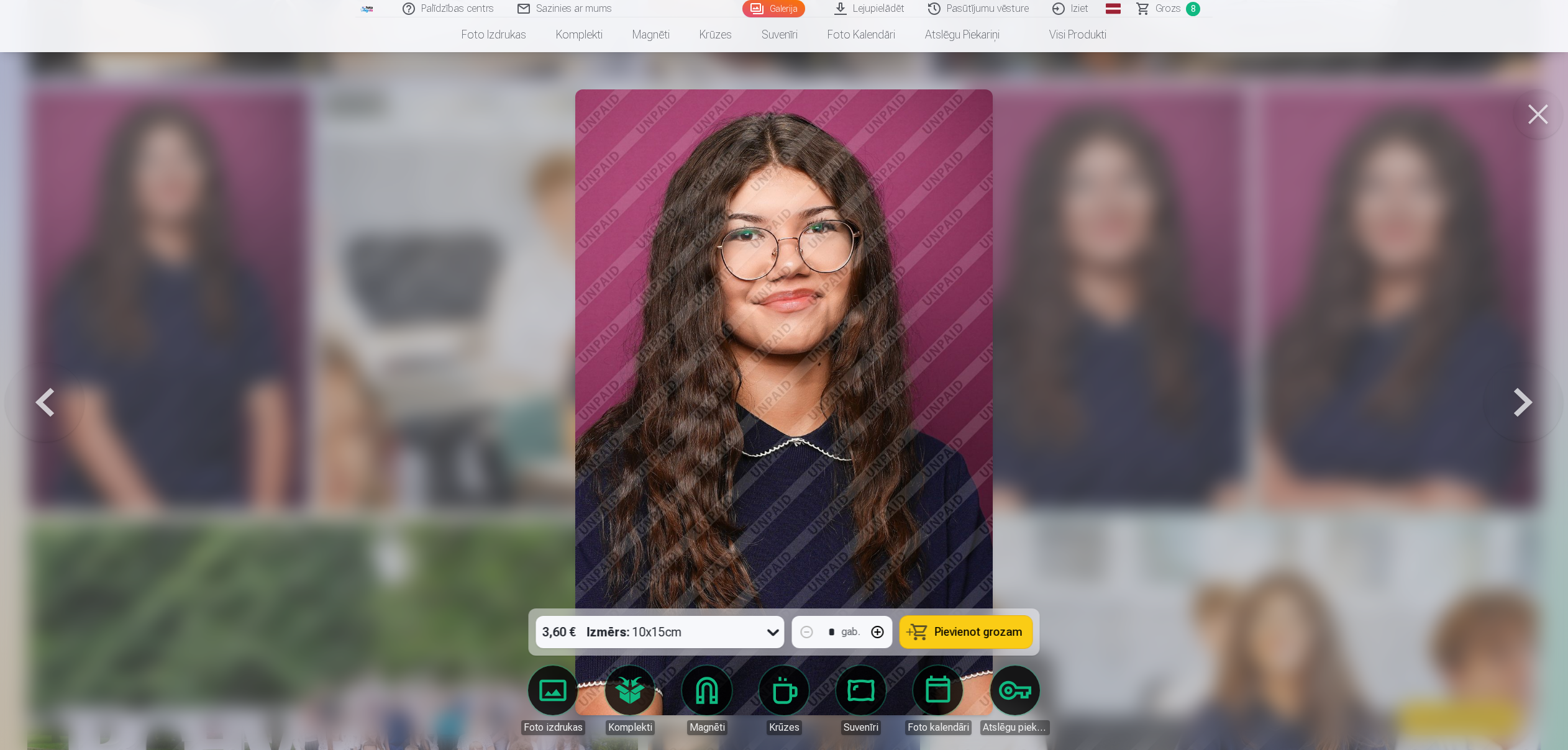
click at [770, 632] on icon at bounding box center [773, 632] width 20 height 20
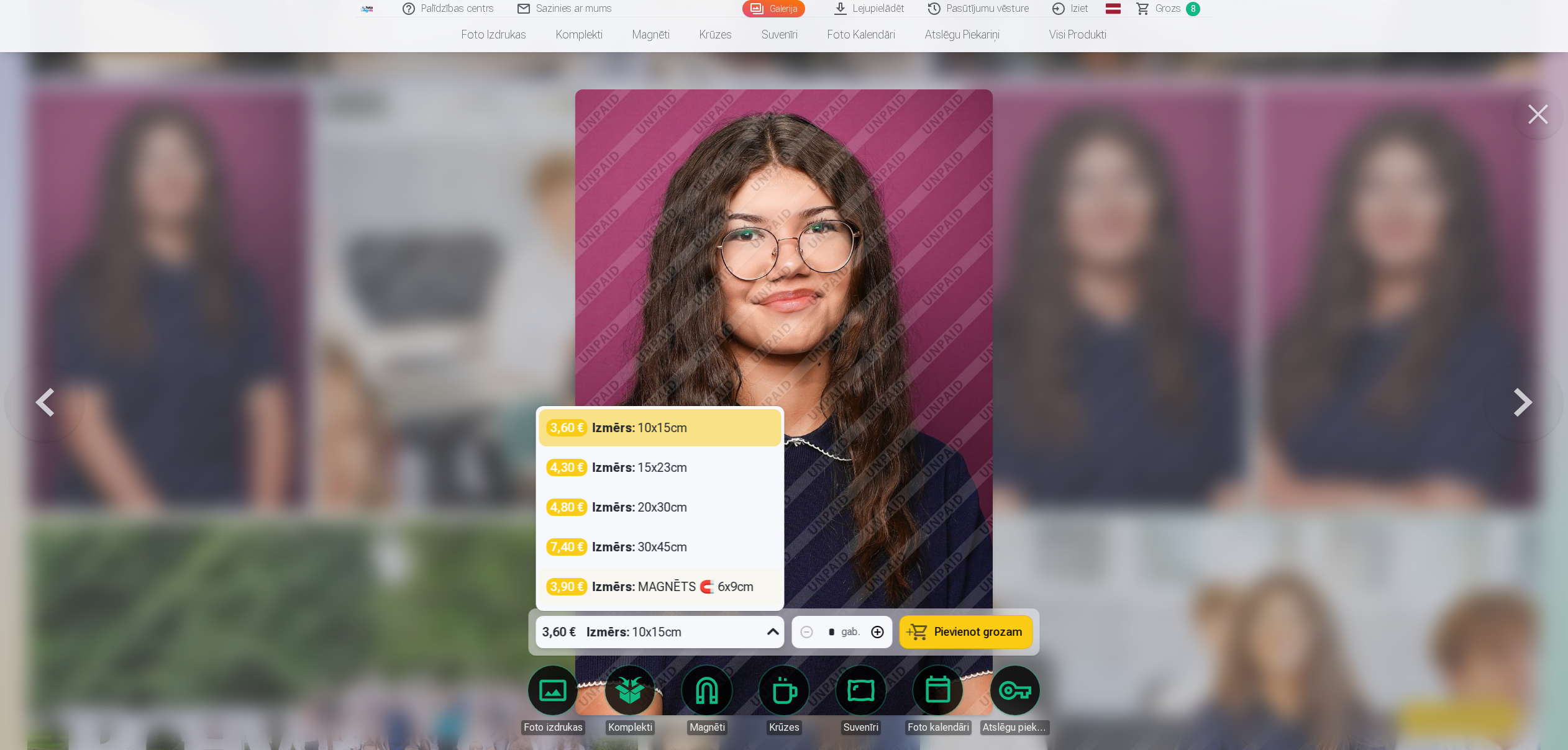
click at [738, 590] on div "Izmērs : MAGNĒTS 🧲 6x9cm" at bounding box center [673, 587] width 162 height 17
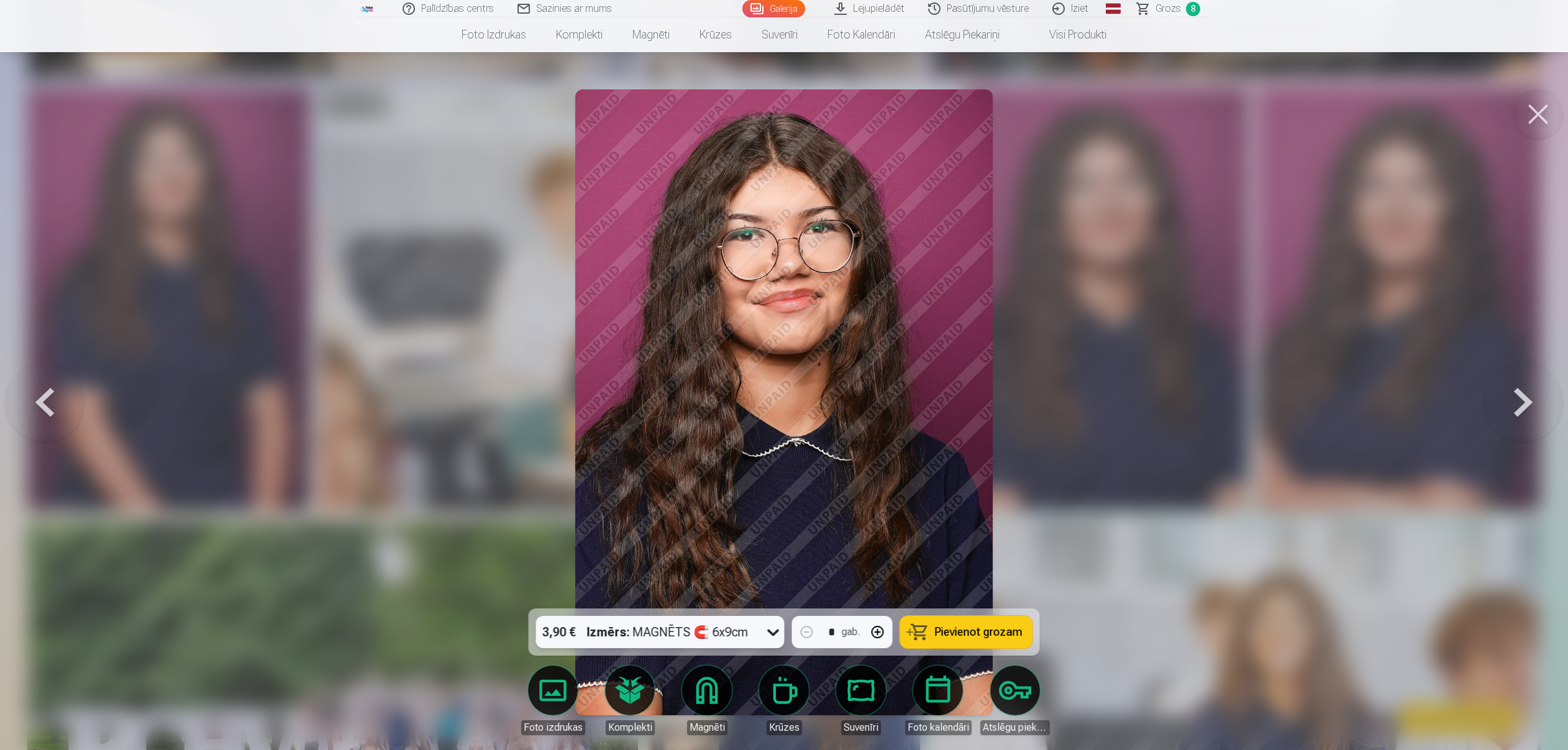
click at [774, 635] on icon at bounding box center [773, 632] width 20 height 20
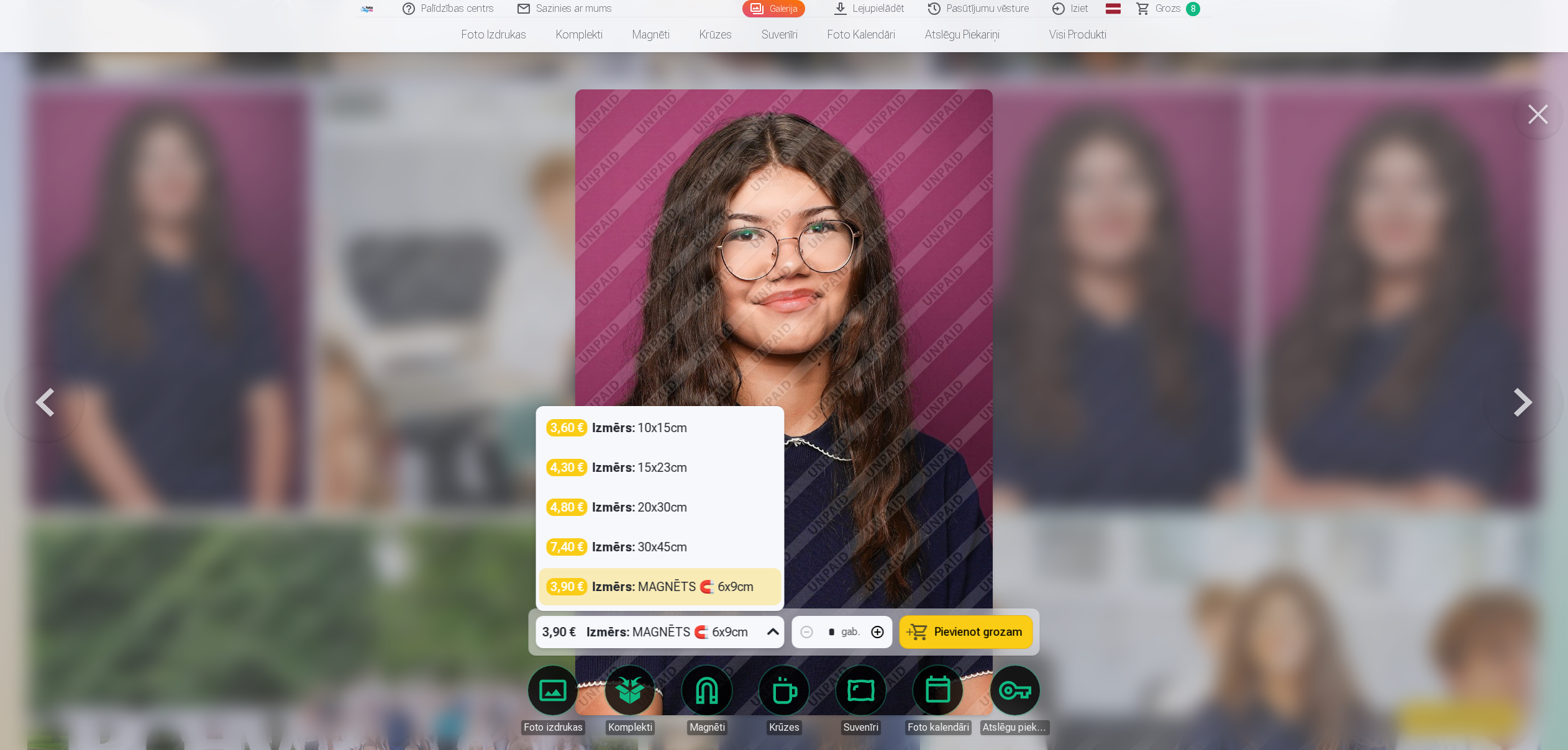
click at [774, 635] on icon at bounding box center [773, 632] width 20 height 20
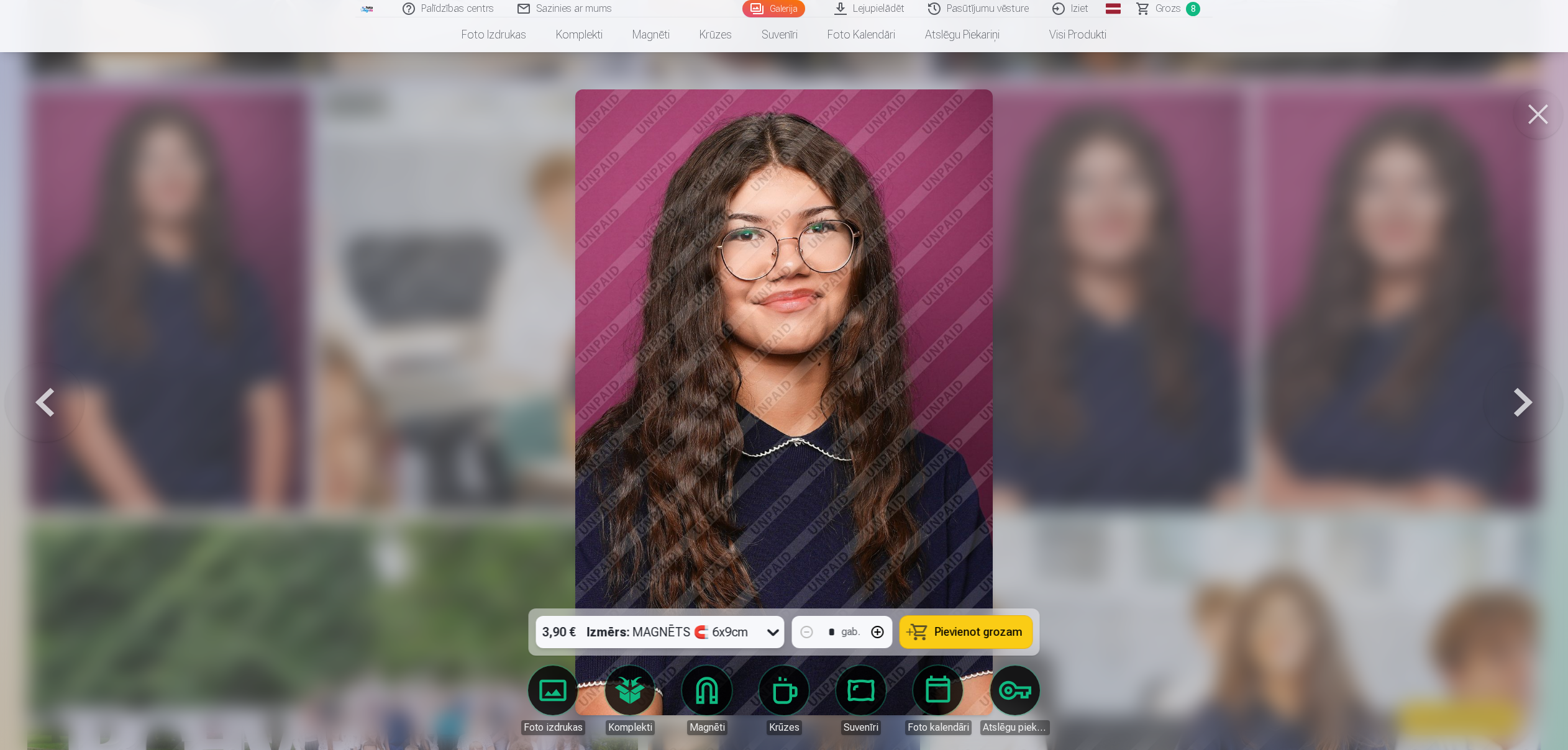
click at [1539, 122] on button at bounding box center [1538, 115] width 50 height 50
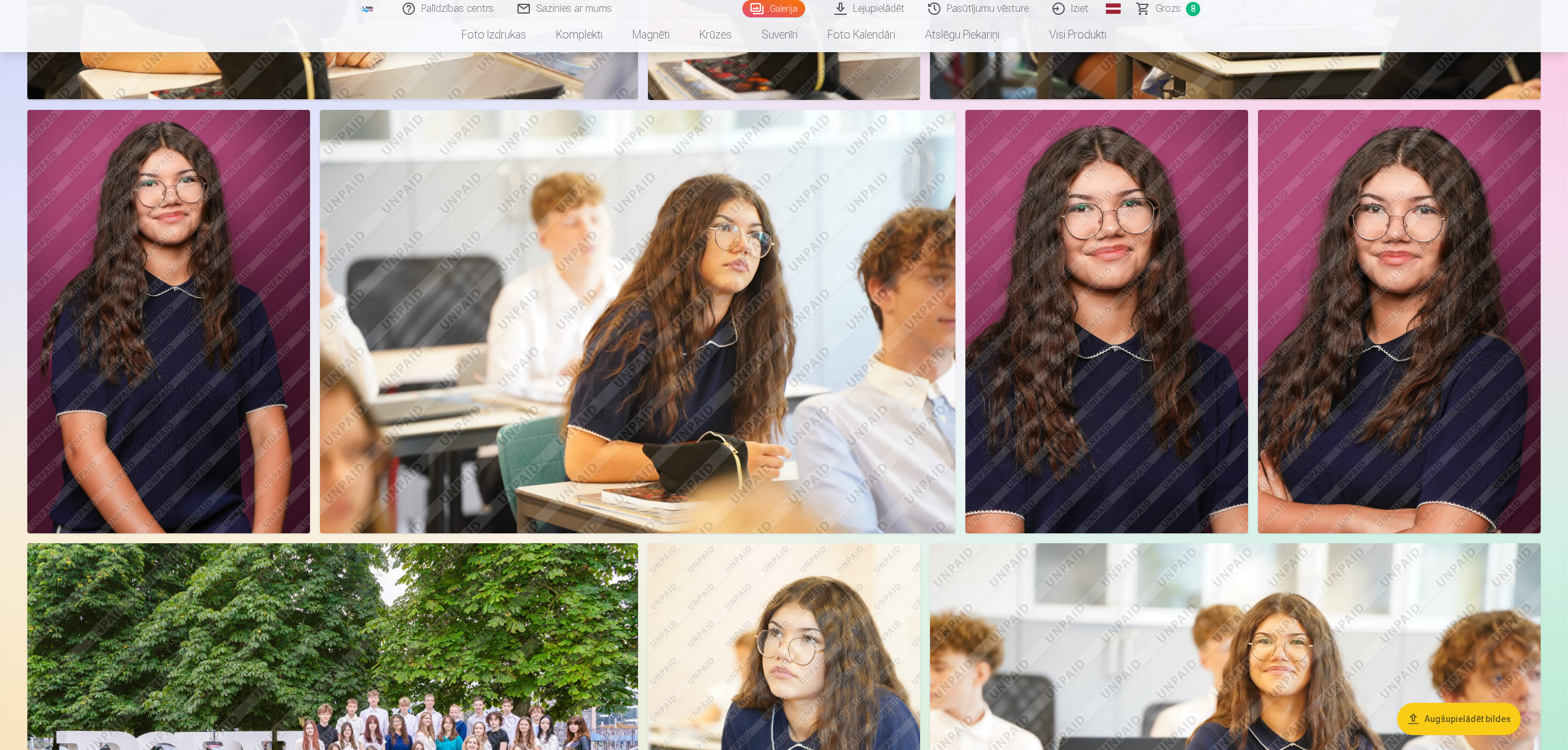
scroll to position [892, 0]
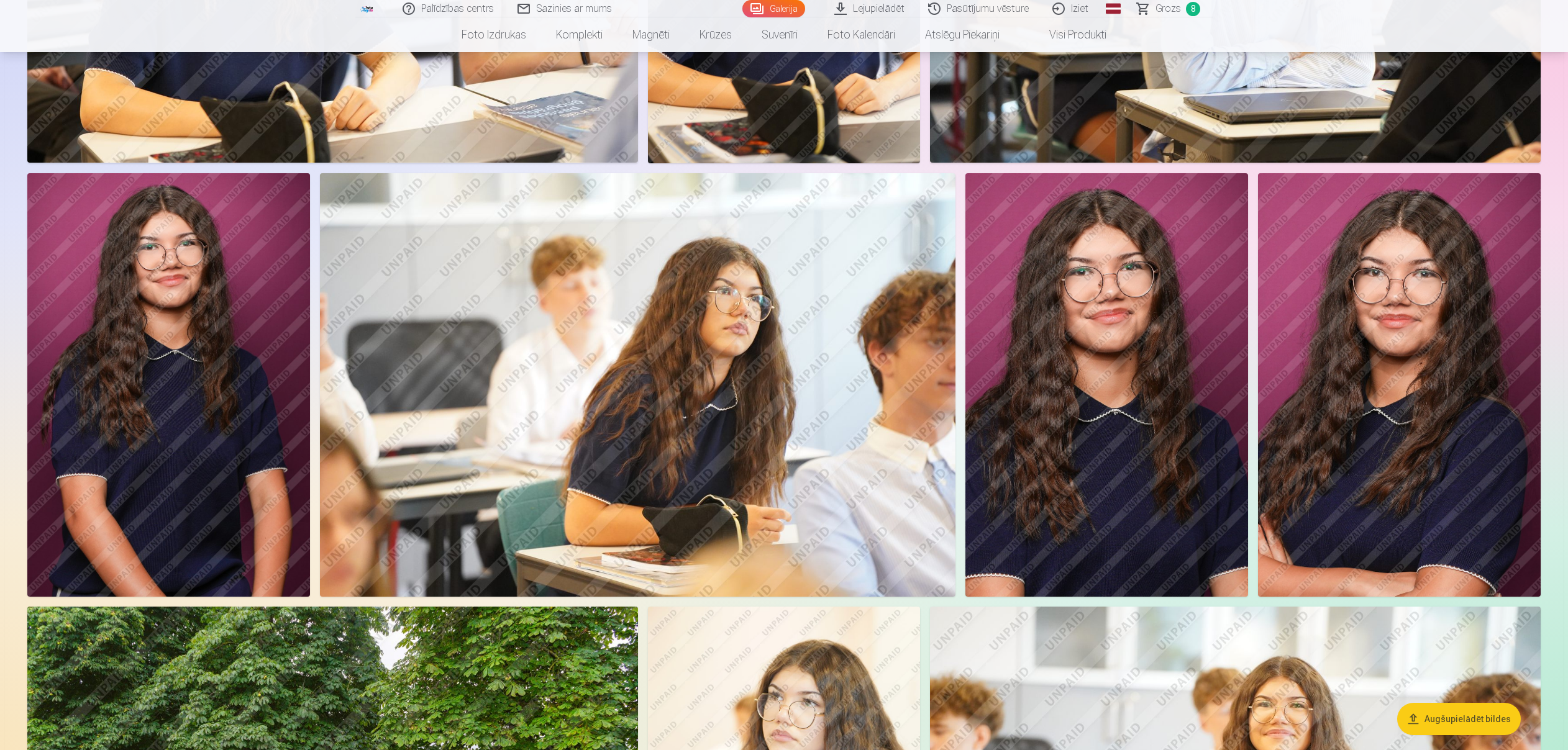
click at [1175, 386] on img at bounding box center [1107, 385] width 283 height 424
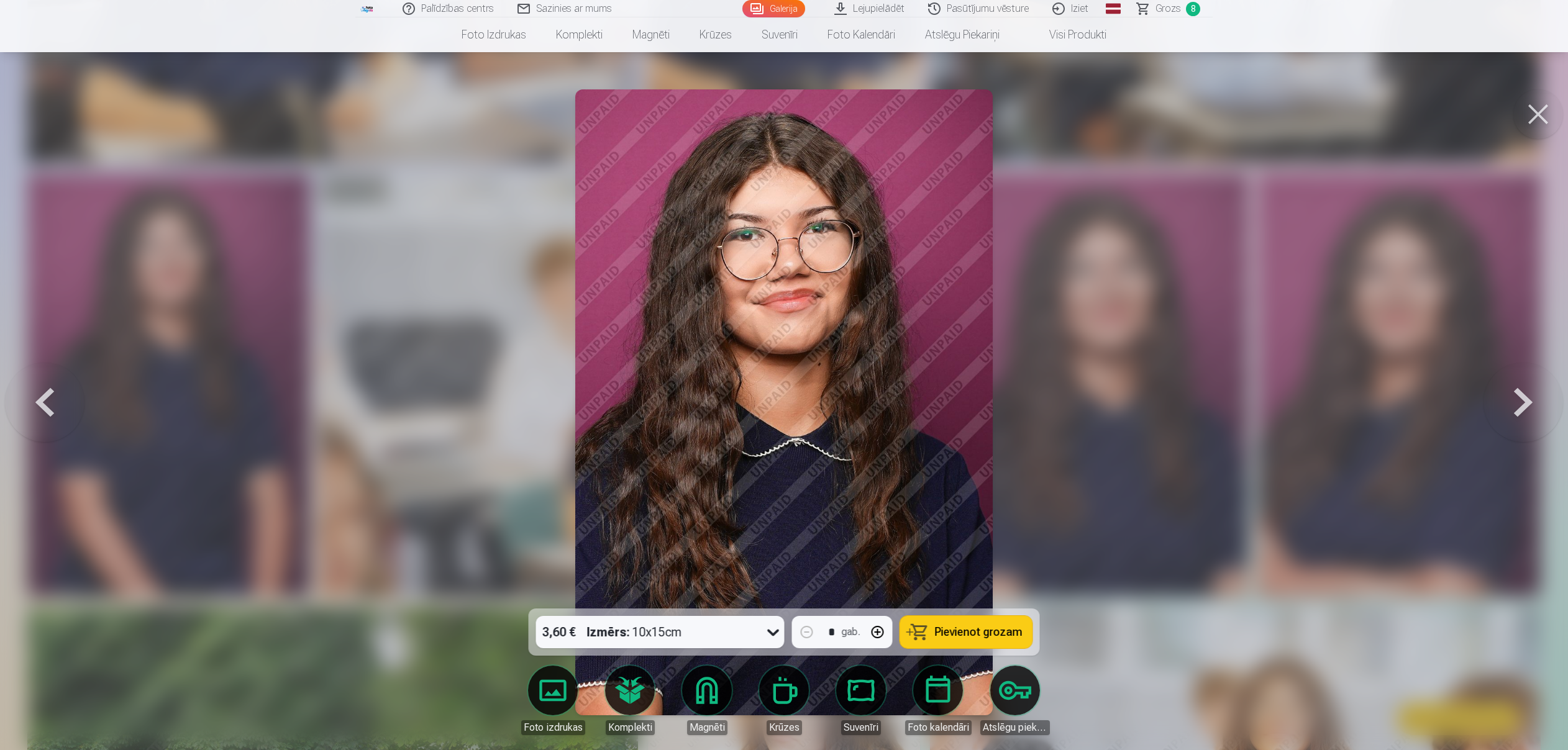
click at [769, 634] on icon at bounding box center [773, 632] width 20 height 20
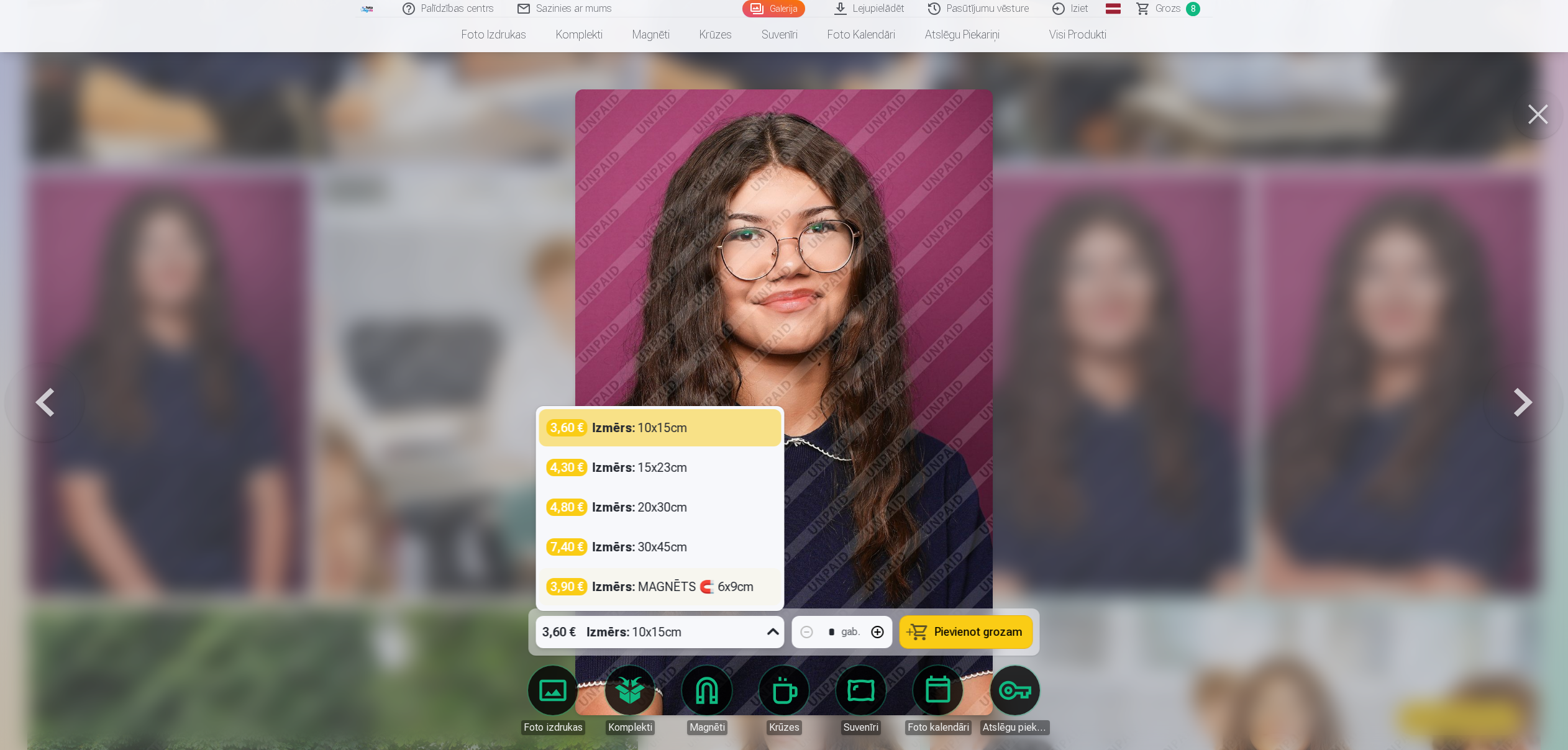
click at [757, 591] on div "3,90 € Izmērs : MAGNĒTS 🧲 6x9cm" at bounding box center [660, 587] width 227 height 17
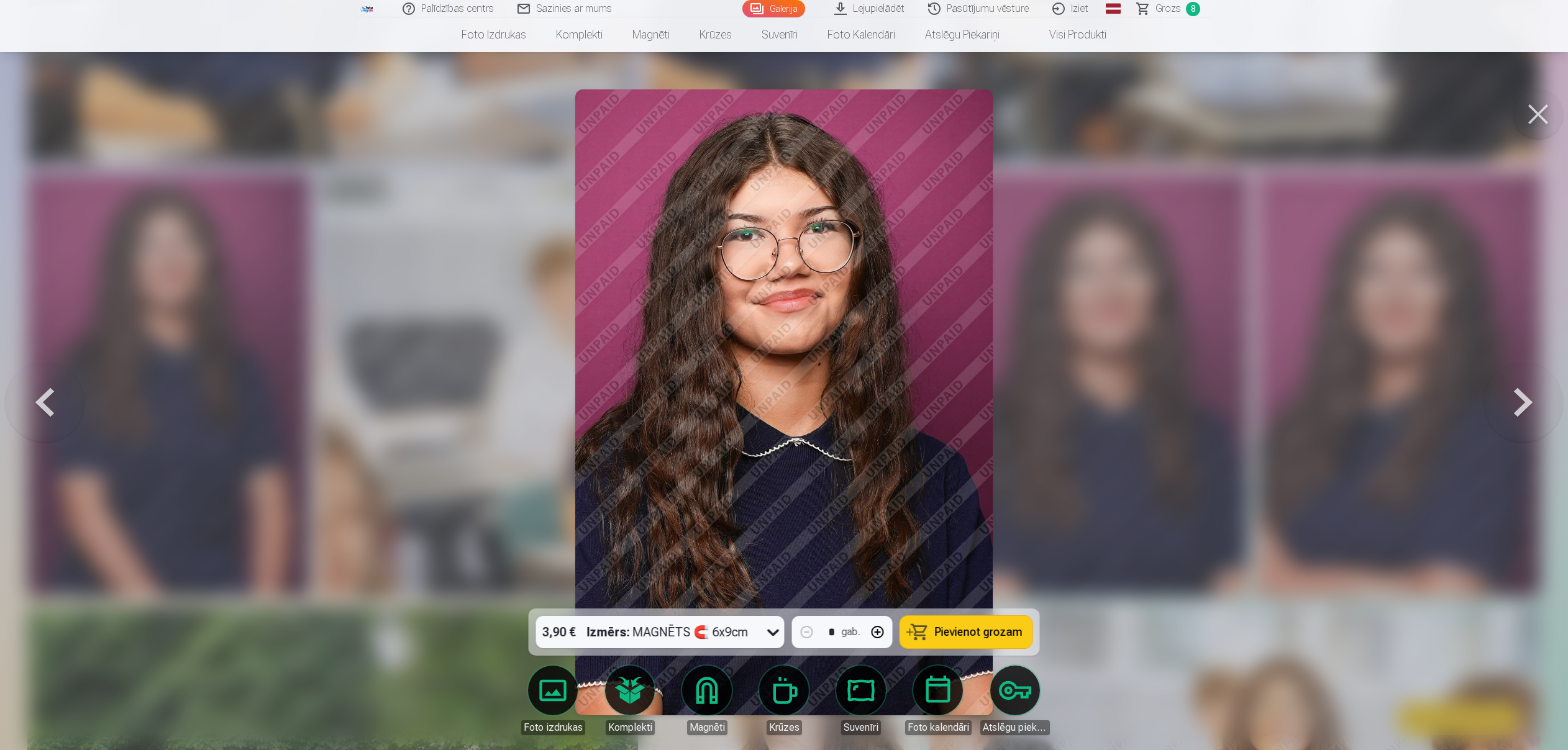
click at [944, 635] on span "Pievienot grozam" at bounding box center [979, 632] width 88 height 11
click at [1537, 116] on button at bounding box center [1538, 115] width 50 height 50
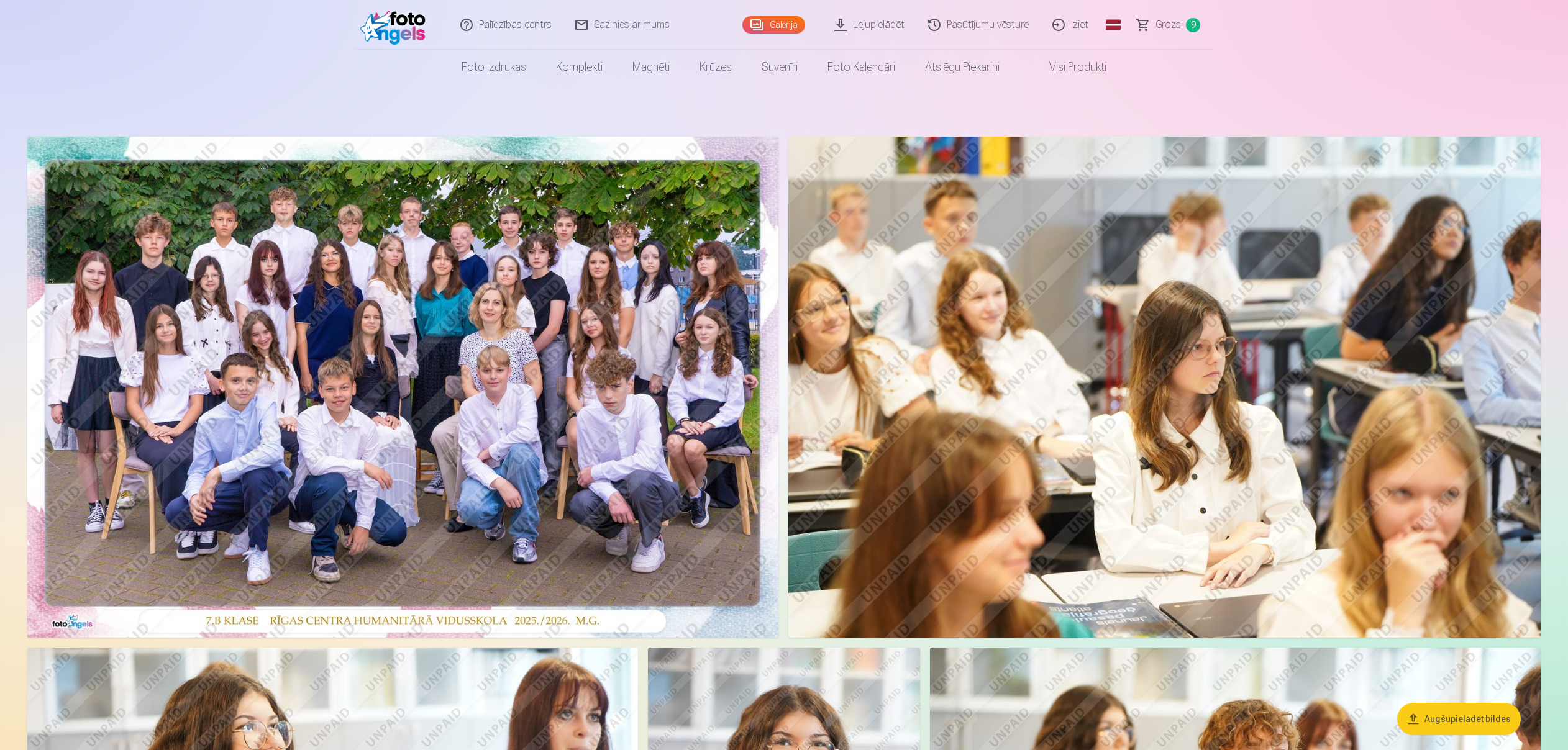
click at [1168, 29] on span "Grozs" at bounding box center [1168, 24] width 25 height 15
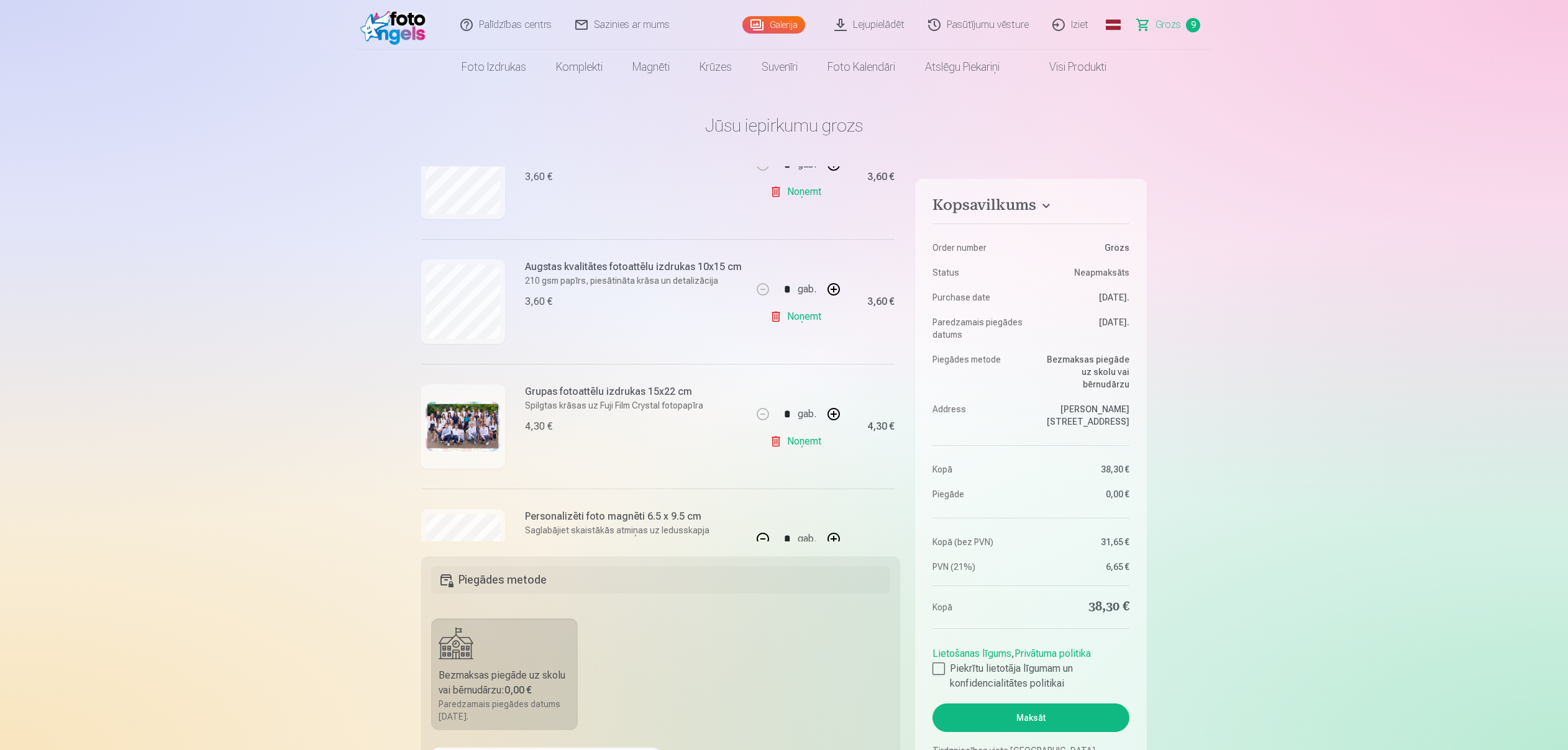
scroll to position [319, 1]
click at [803, 443] on link "Noņemt" at bounding box center [798, 439] width 57 height 25
type input "*"
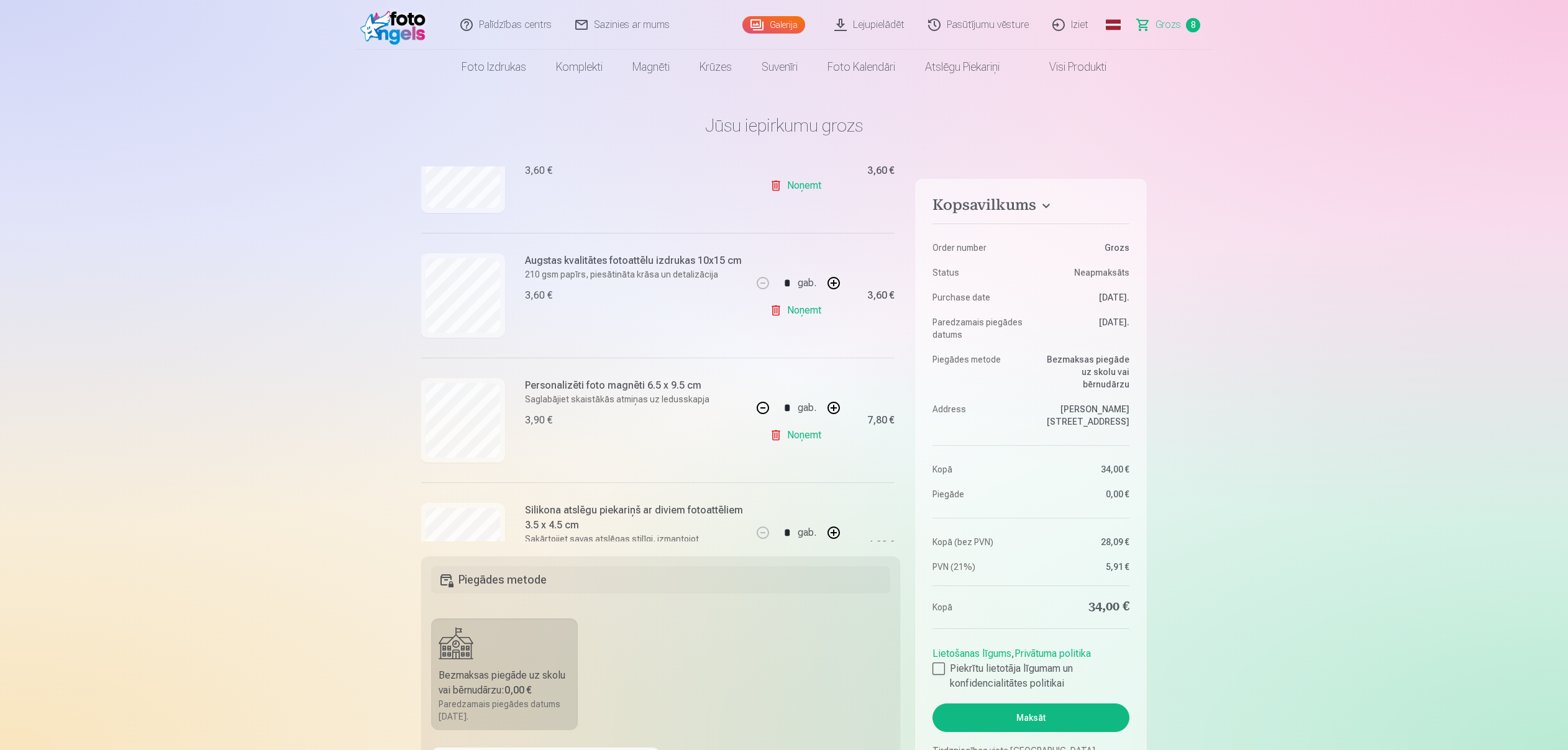
click at [760, 410] on button "button" at bounding box center [763, 408] width 30 height 30
type input "*"
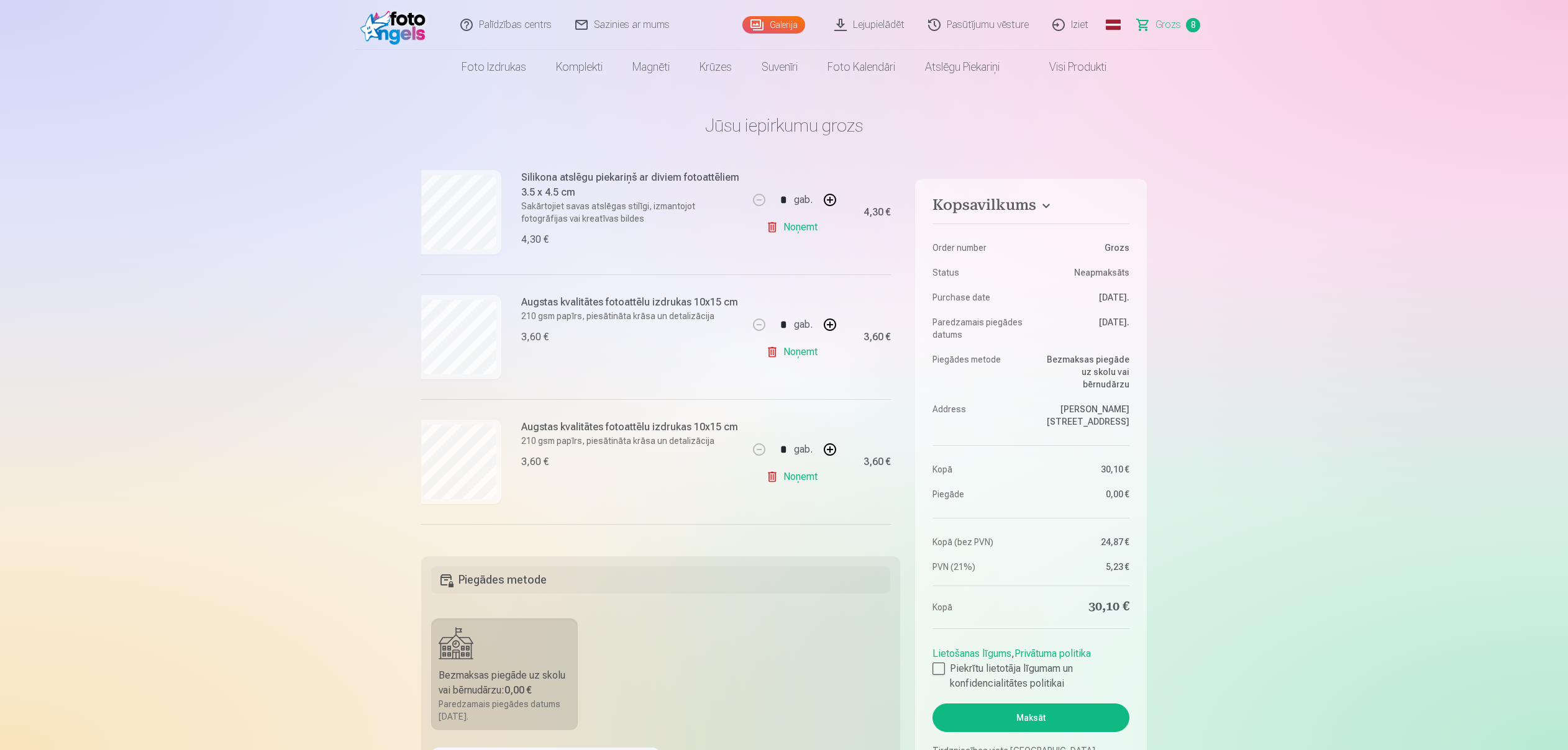
scroll to position [655, 0]
click at [802, 476] on link "Noņemt" at bounding box center [799, 476] width 57 height 25
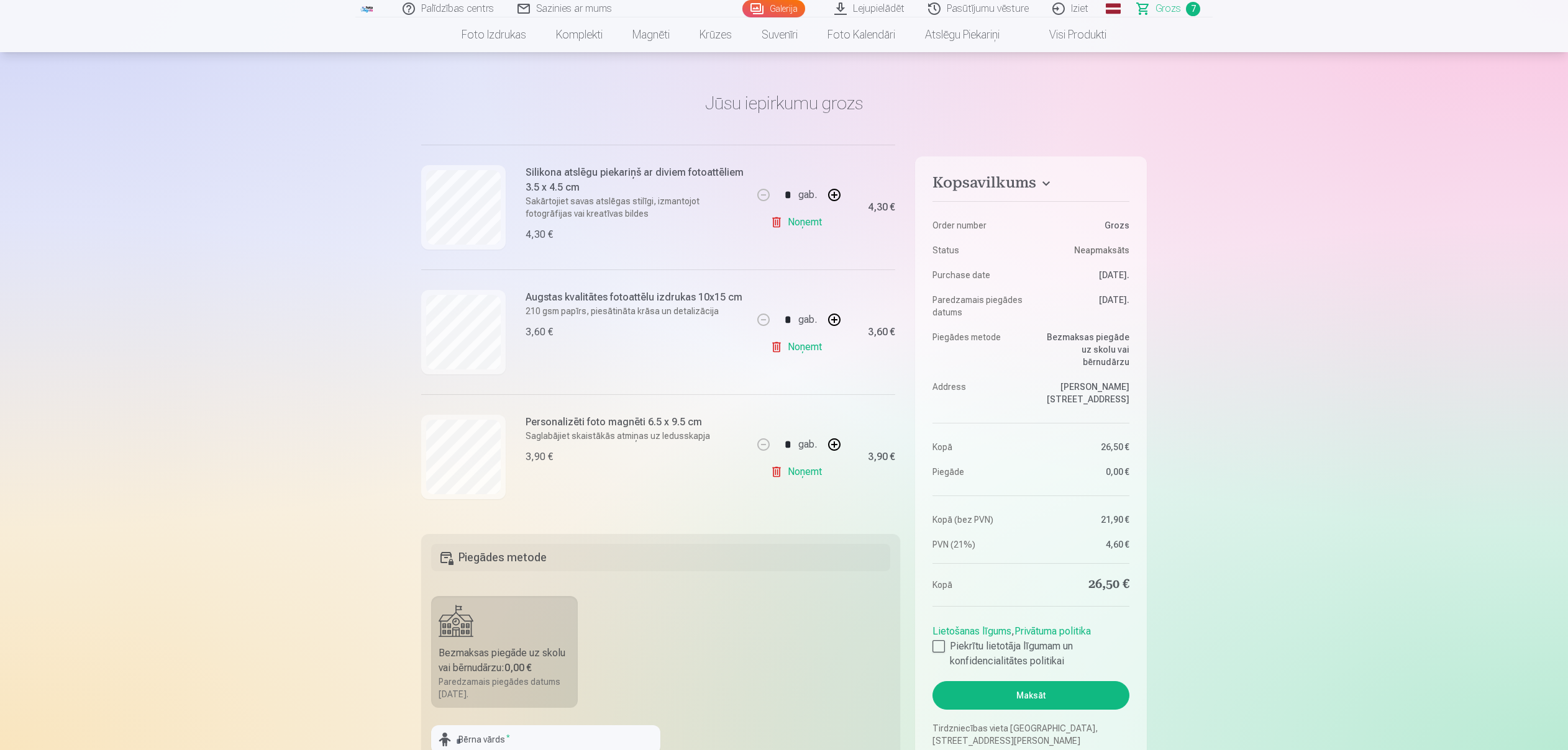
scroll to position [0, 0]
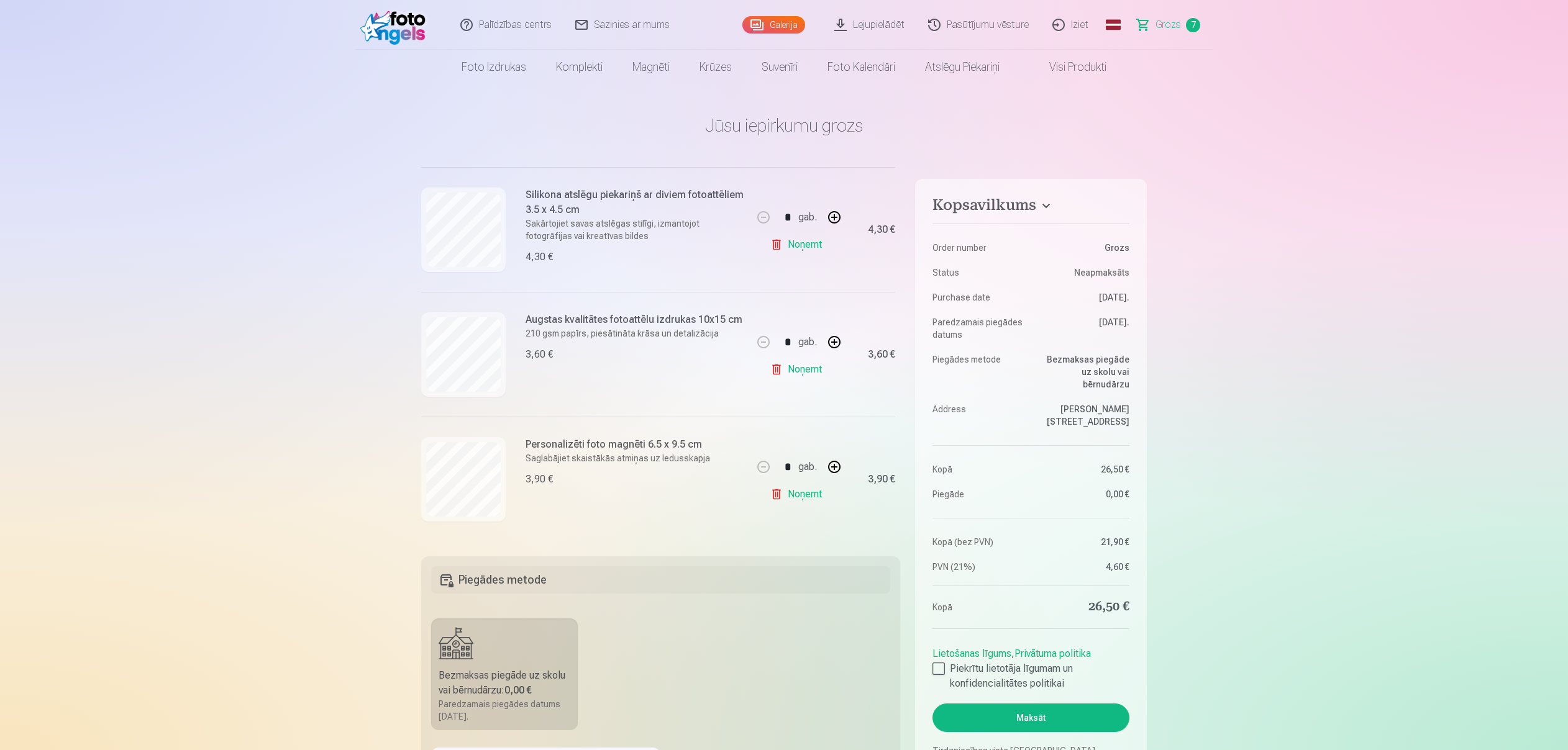
click at [412, 32] on img at bounding box center [396, 25] width 71 height 39
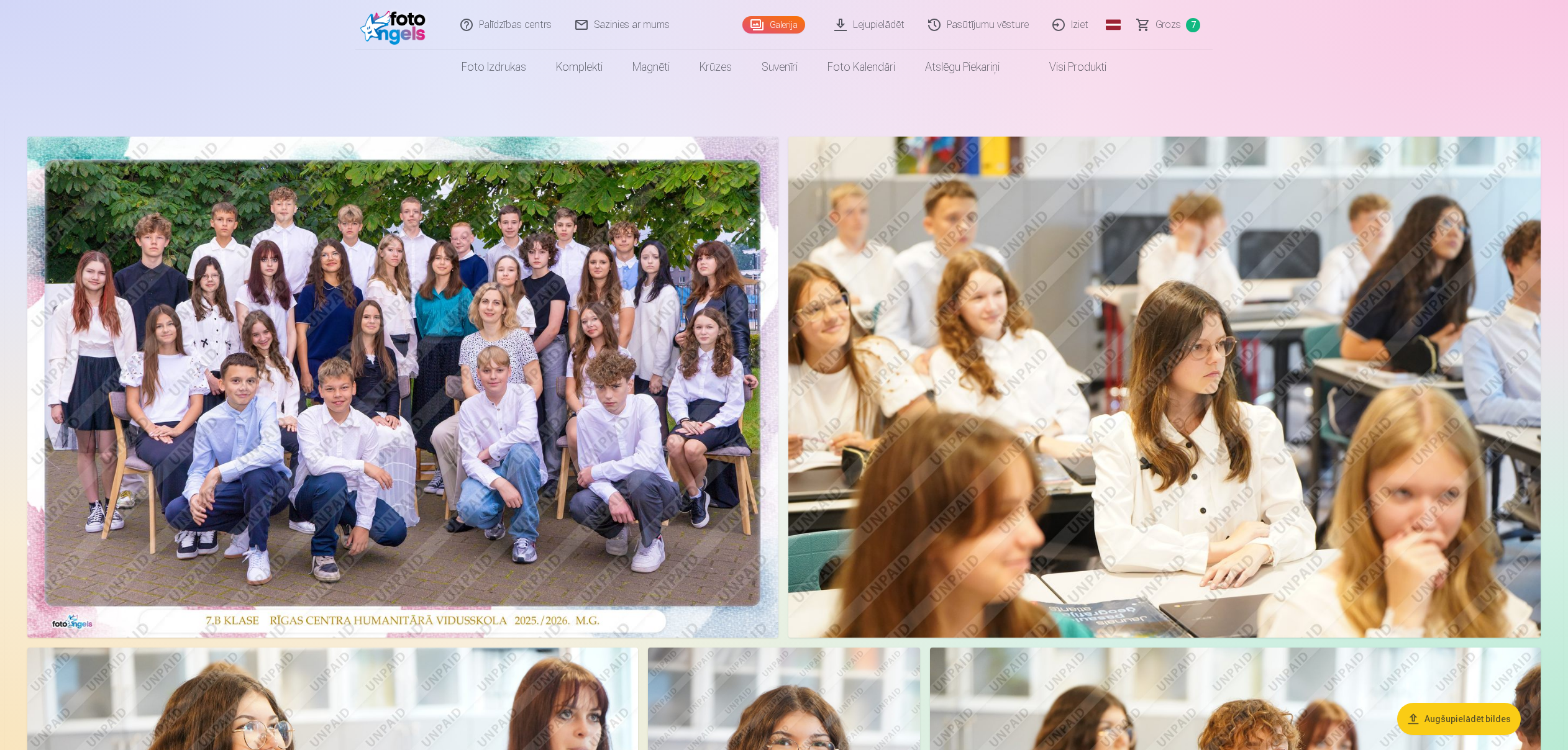
click at [442, 364] on img at bounding box center [403, 387] width 751 height 501
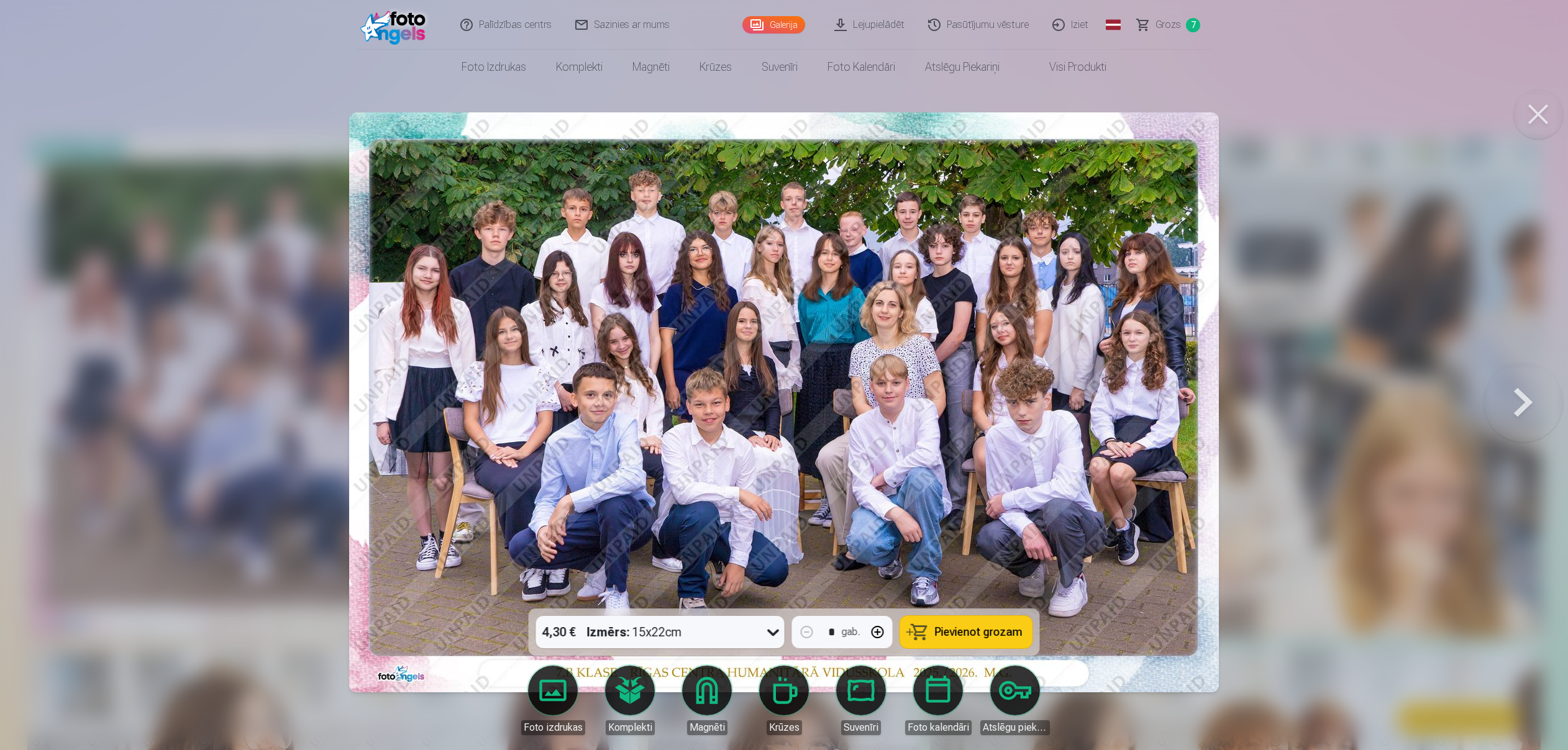
click at [773, 634] on icon at bounding box center [773, 633] width 12 height 7
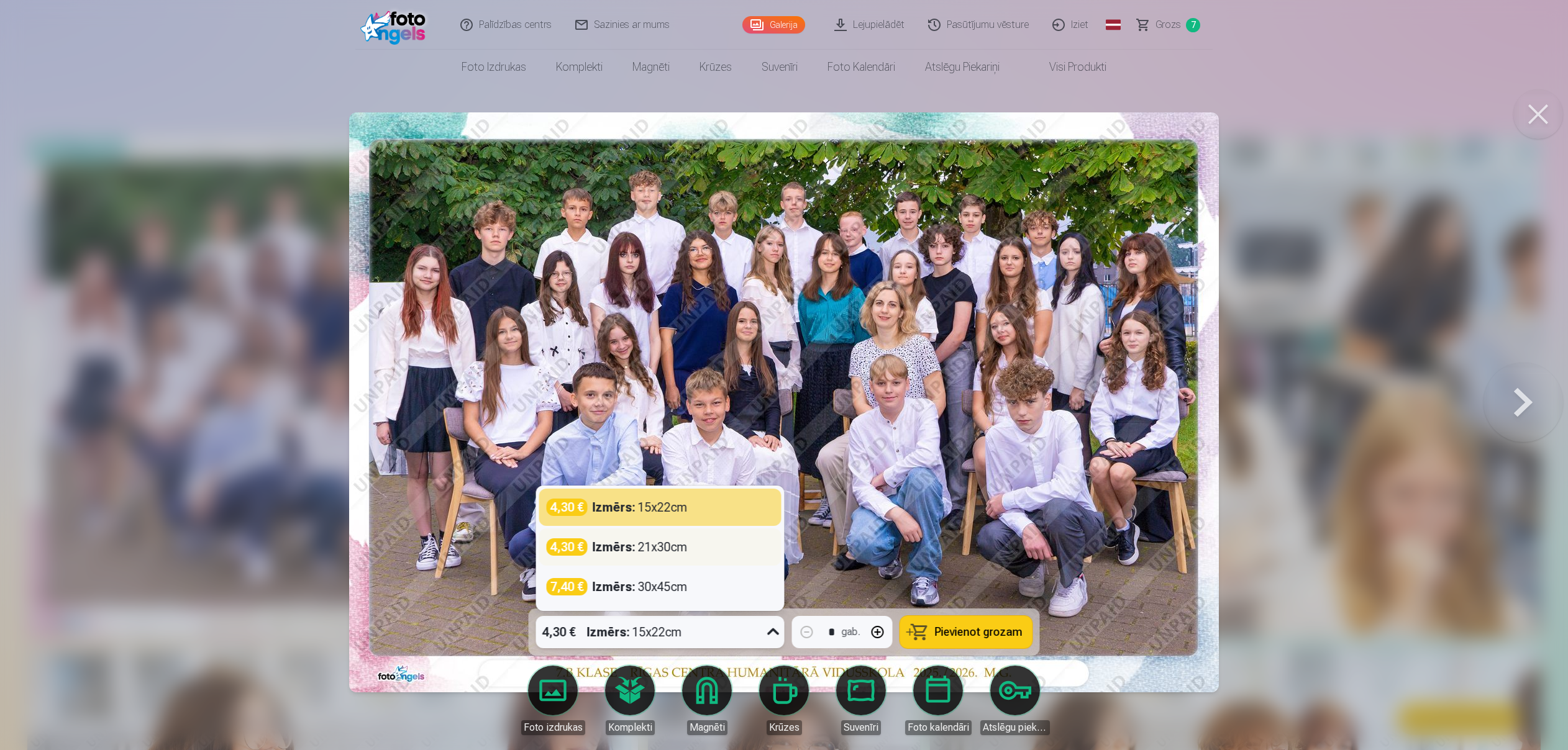
click at [732, 551] on div "4,30 € Izmērs : 21x30cm" at bounding box center [660, 547] width 227 height 17
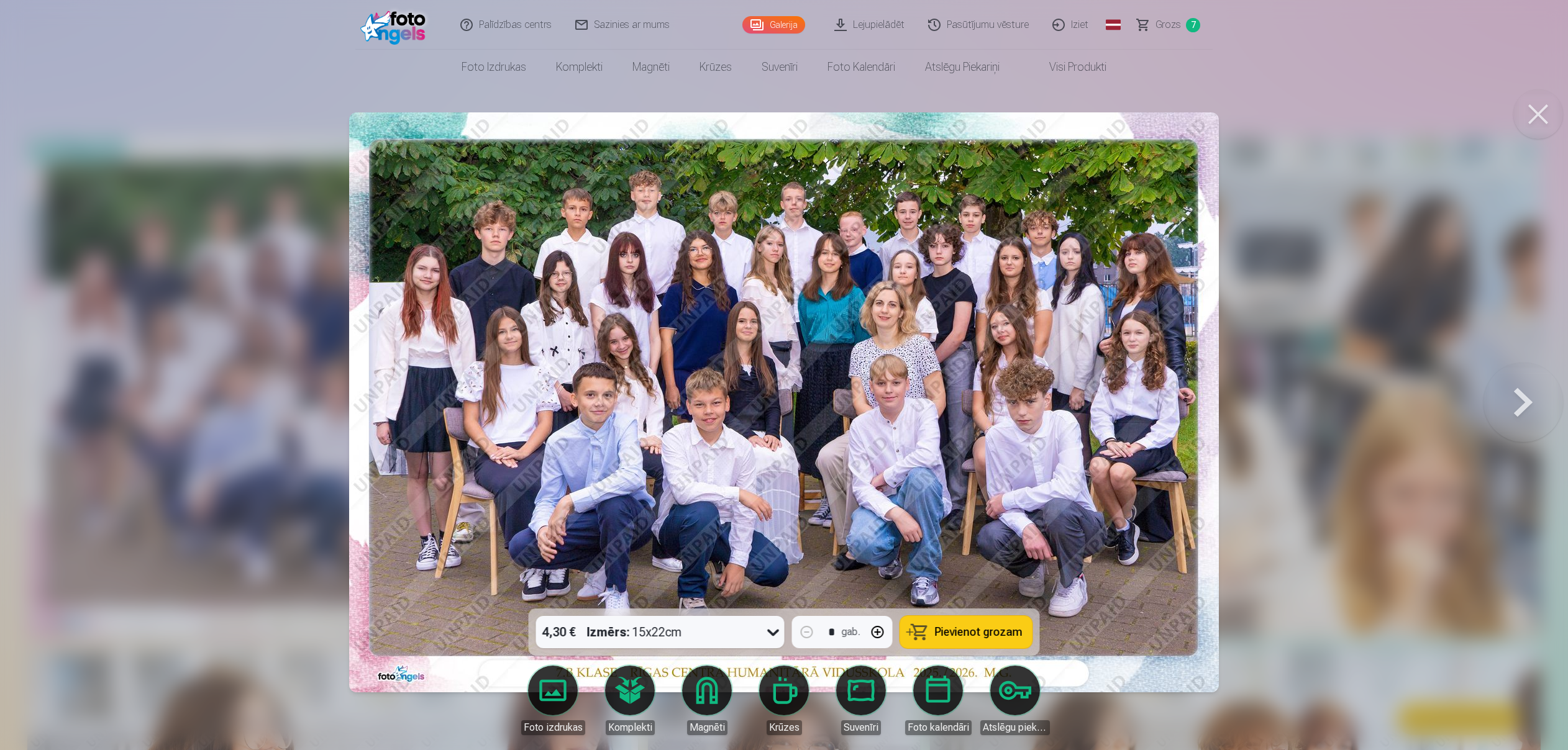
click at [965, 635] on span "Pievienot grozam" at bounding box center [979, 632] width 88 height 11
click at [1170, 31] on span "Grozs" at bounding box center [1168, 24] width 25 height 15
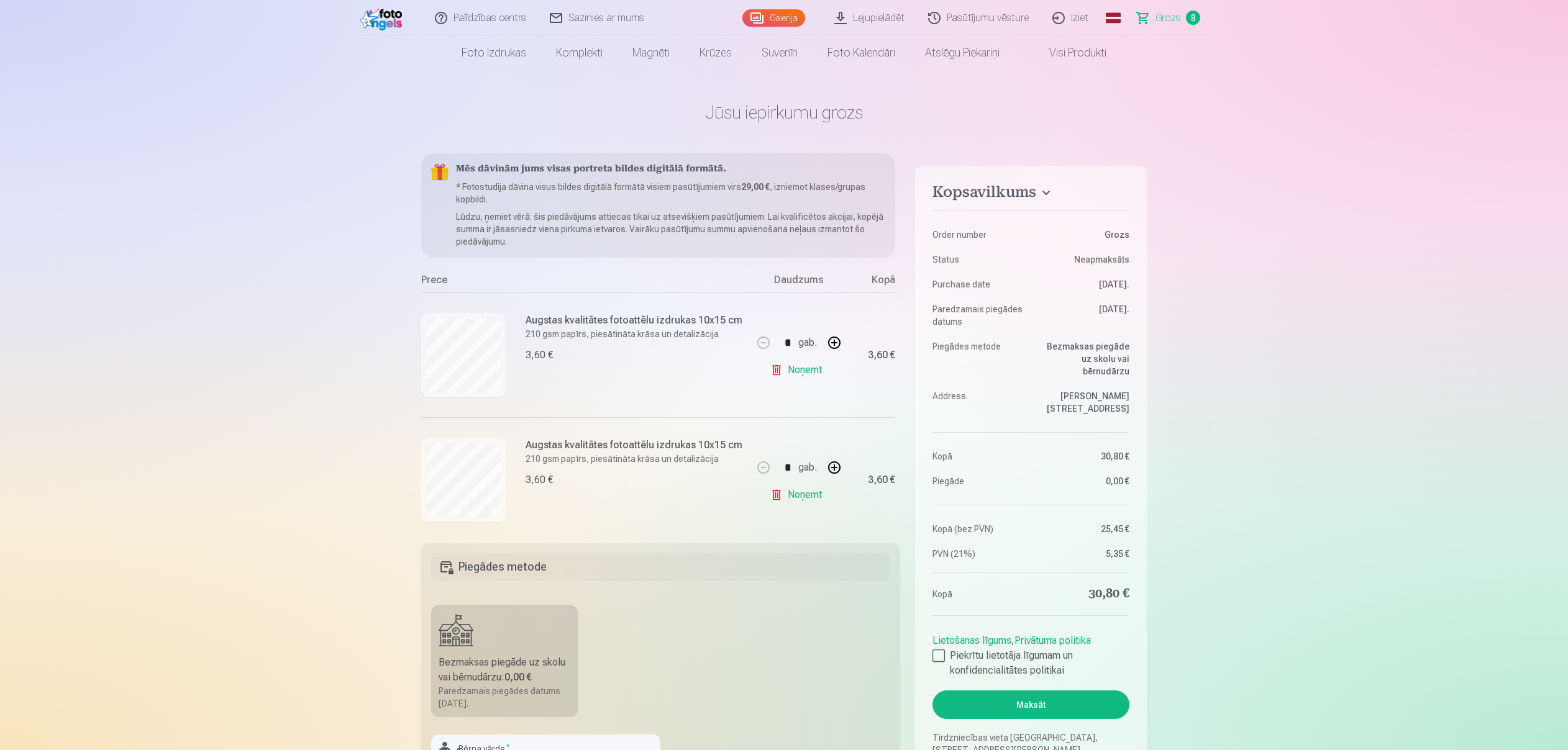
scroll to position [14, 0]
click at [941, 648] on div at bounding box center [939, 655] width 13 height 13
click at [1107, 695] on button "Maksāt" at bounding box center [1032, 704] width 197 height 29
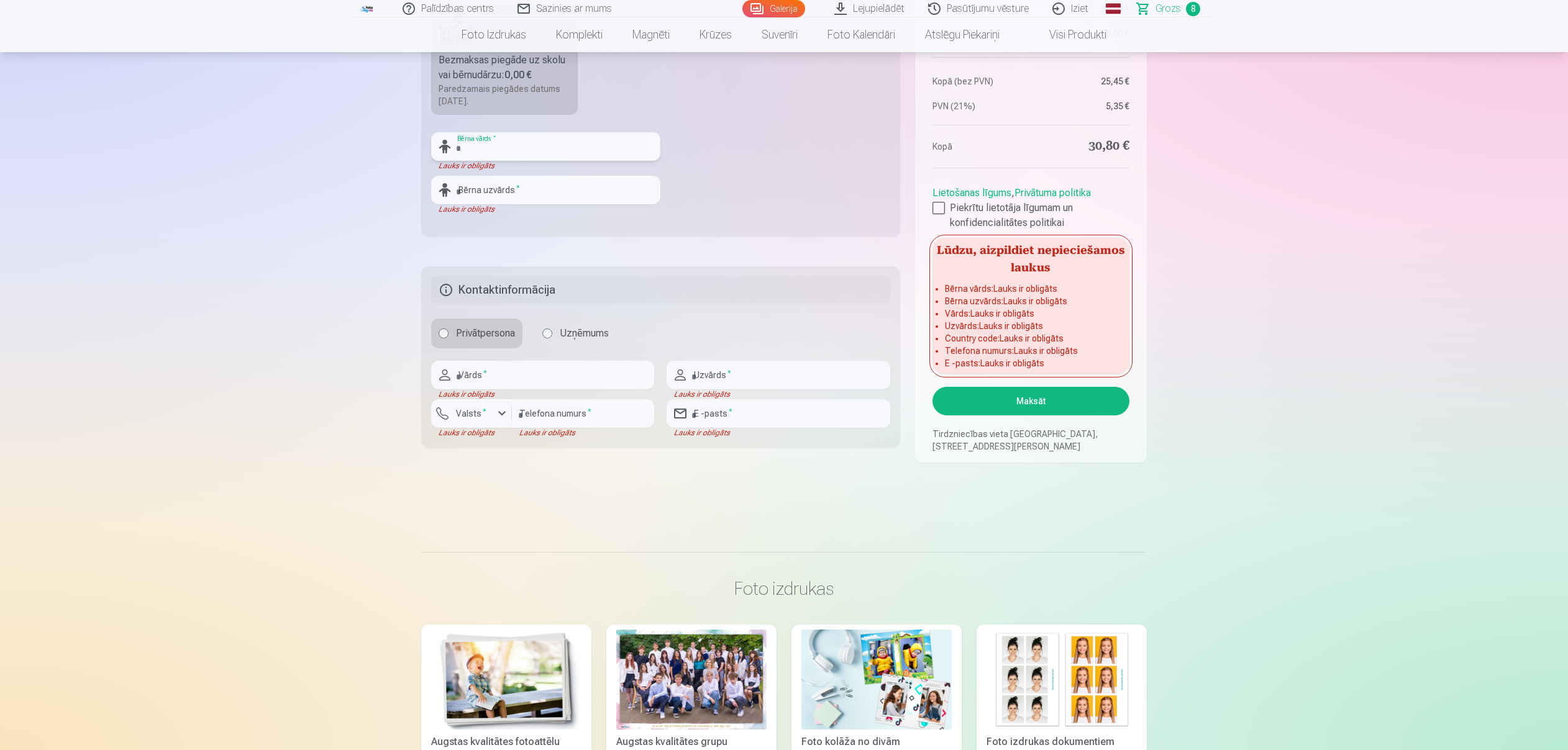
click at [575, 150] on input "text" at bounding box center [546, 146] width 229 height 29
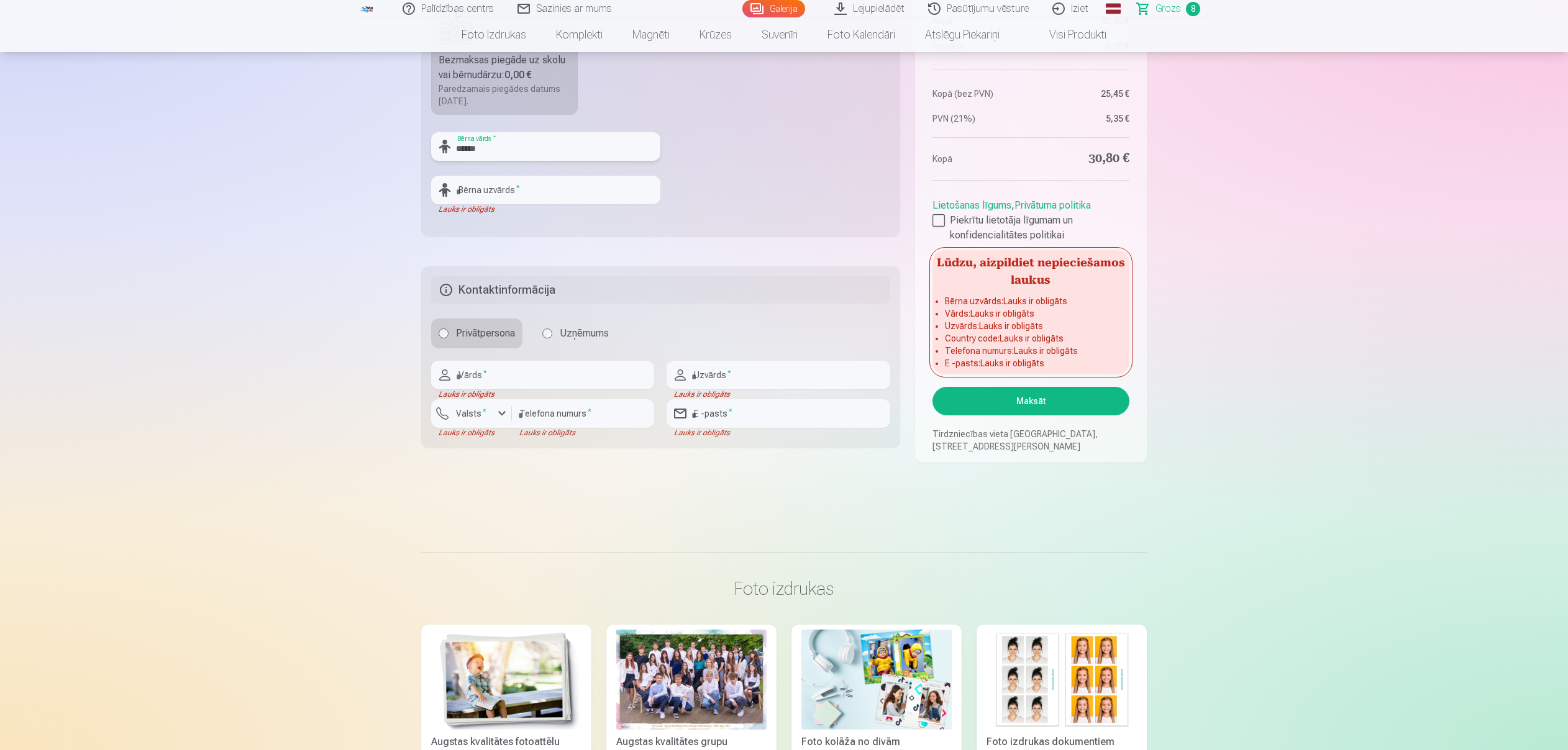
type input "******"
click at [571, 191] on input "text" at bounding box center [546, 190] width 229 height 29
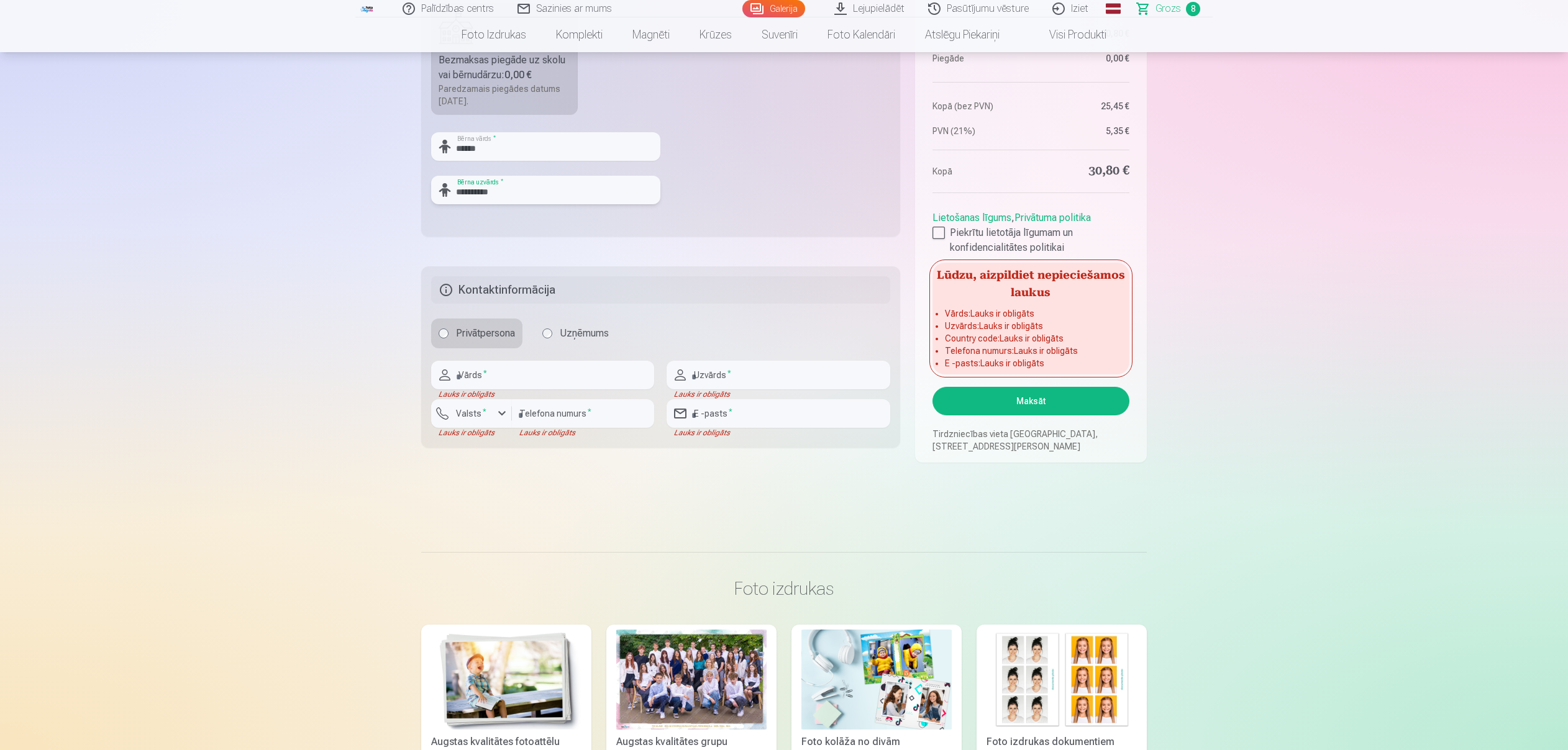
type input "**********"
click at [536, 373] on input "text" at bounding box center [543, 375] width 223 height 29
click at [504, 416] on div "button" at bounding box center [501, 413] width 15 height 15
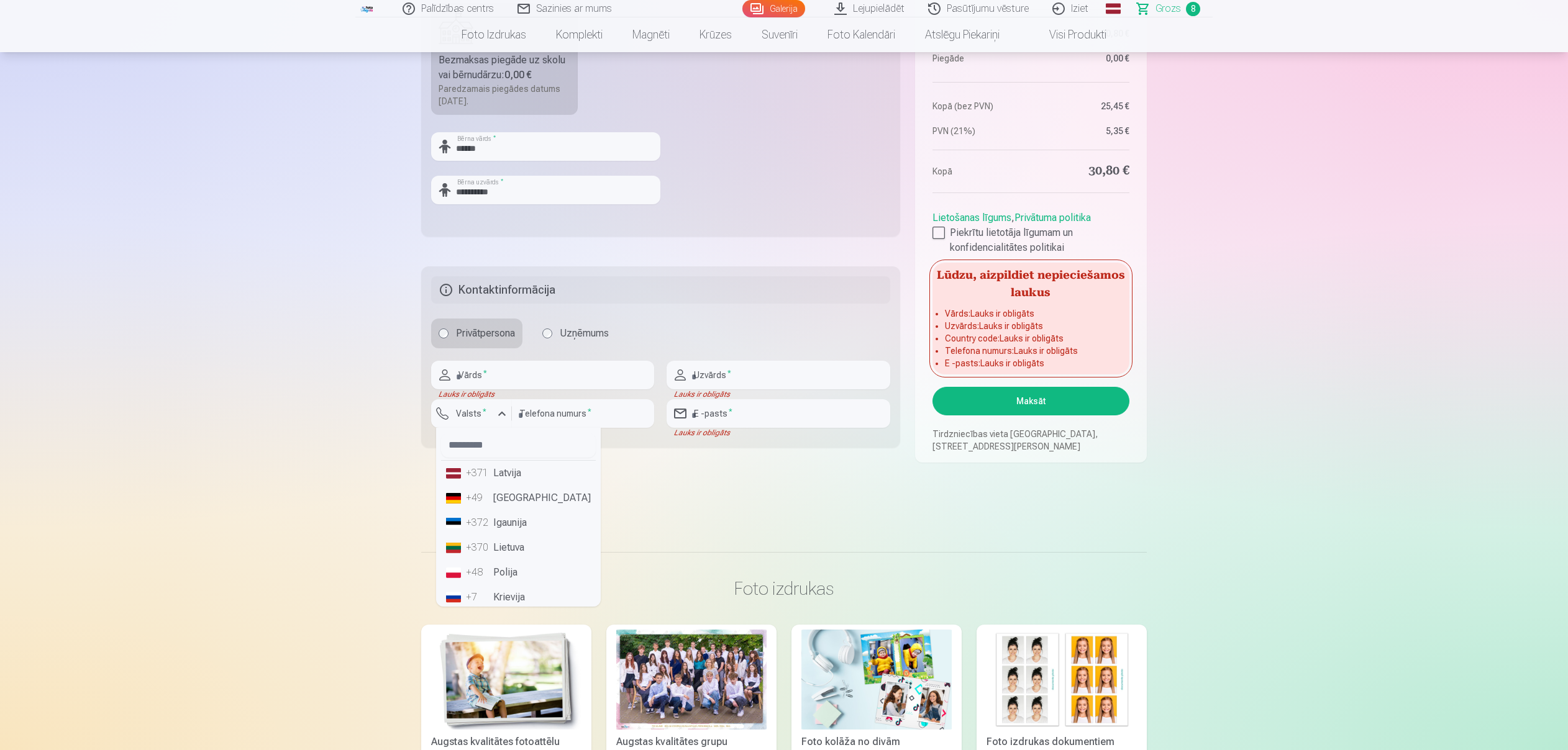
click at [507, 478] on li "+371 Latvija" at bounding box center [518, 473] width 155 height 25
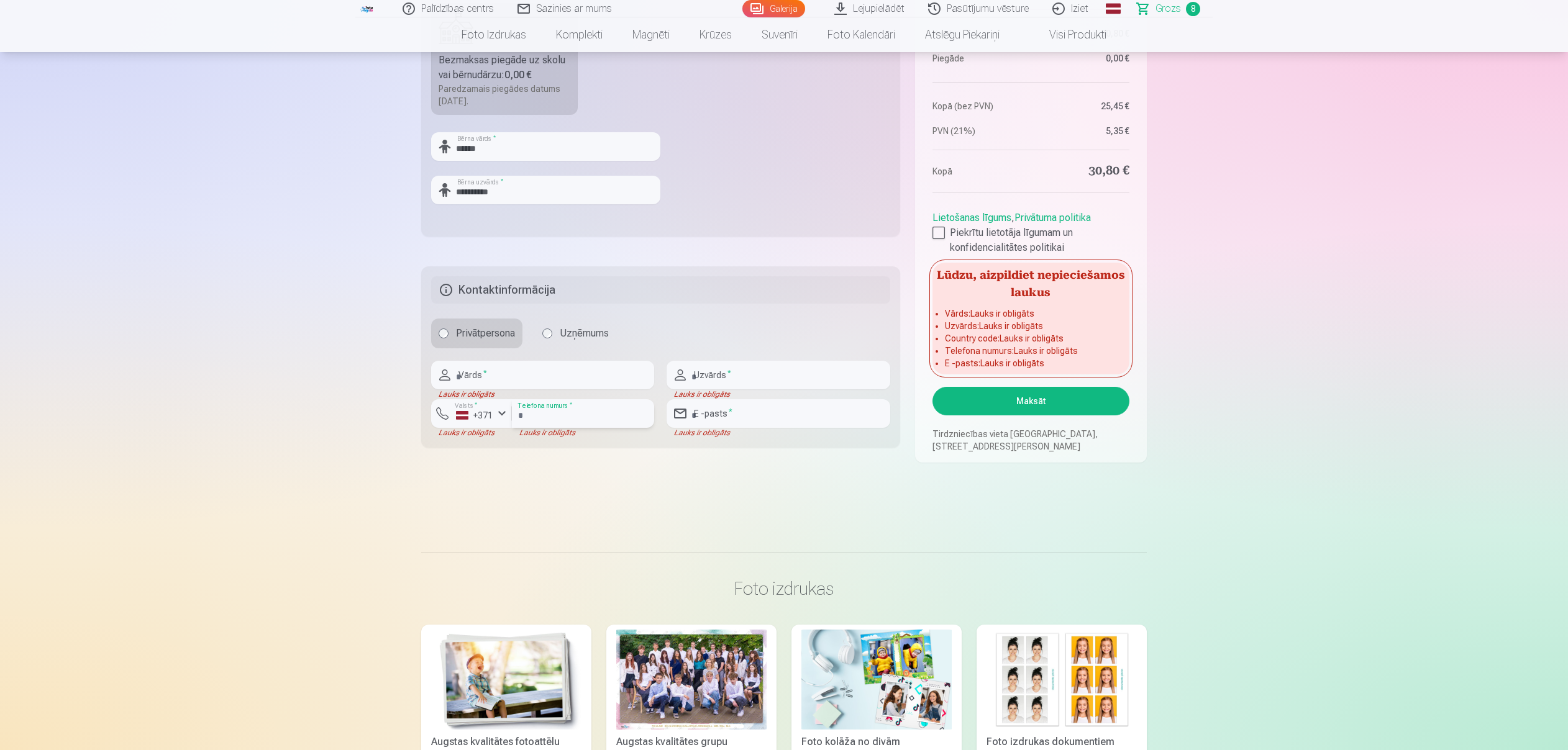
click at [574, 407] on input "number" at bounding box center [584, 413] width 143 height 29
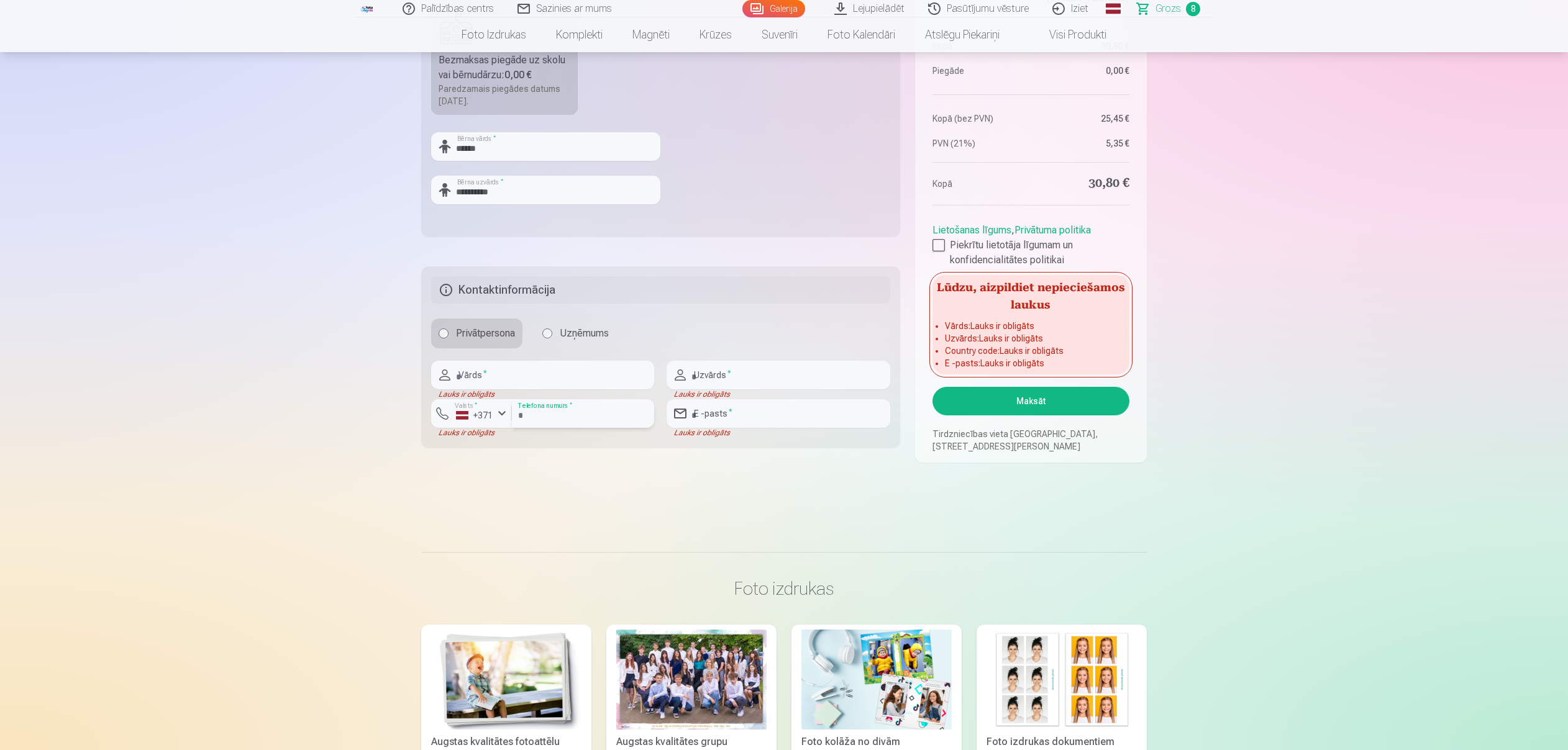
type input "********"
click at [746, 417] on input "email" at bounding box center [778, 413] width 223 height 29
click at [773, 418] on input "email" at bounding box center [778, 413] width 223 height 29
paste input "**********"
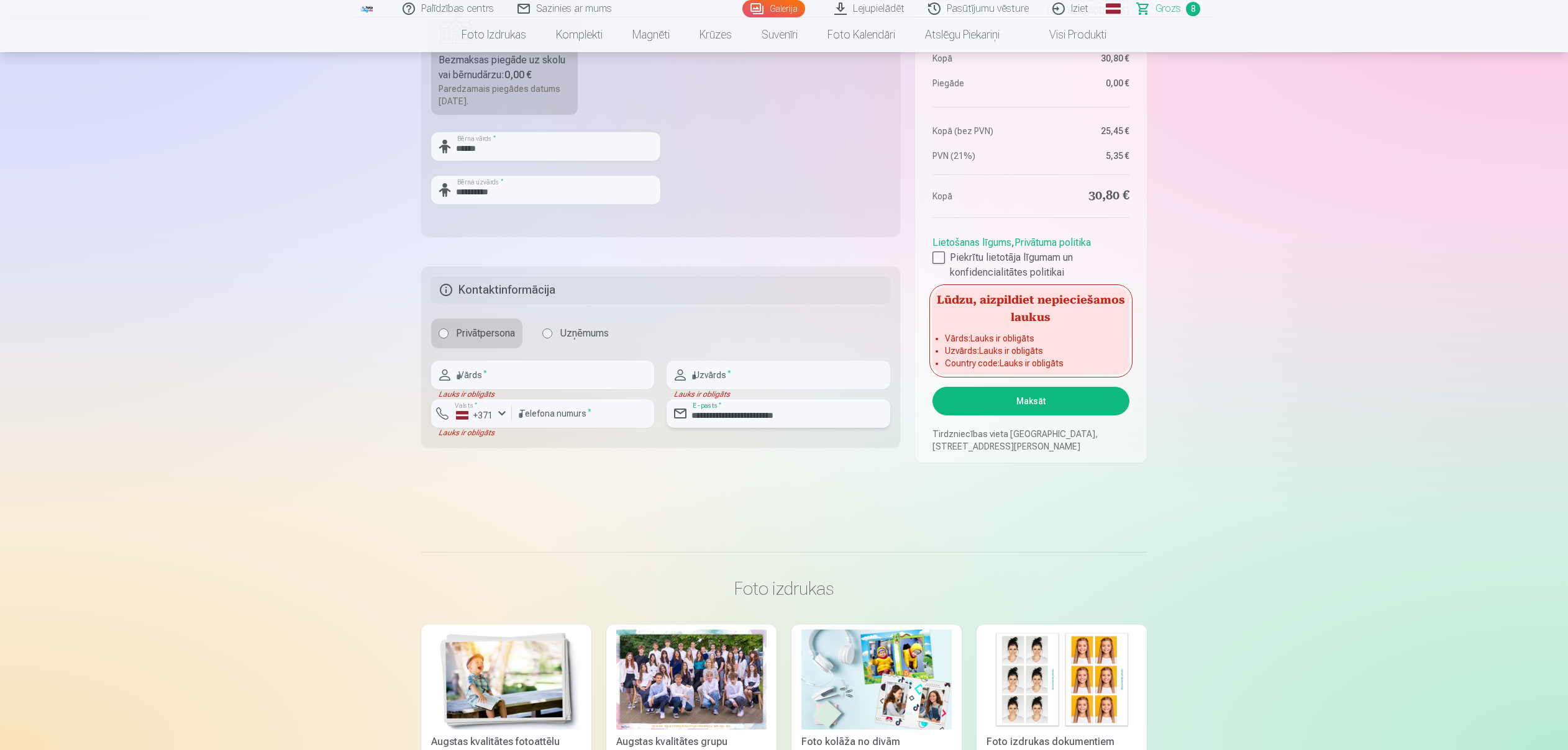
type input "**********"
click at [781, 373] on input "text" at bounding box center [778, 375] width 223 height 29
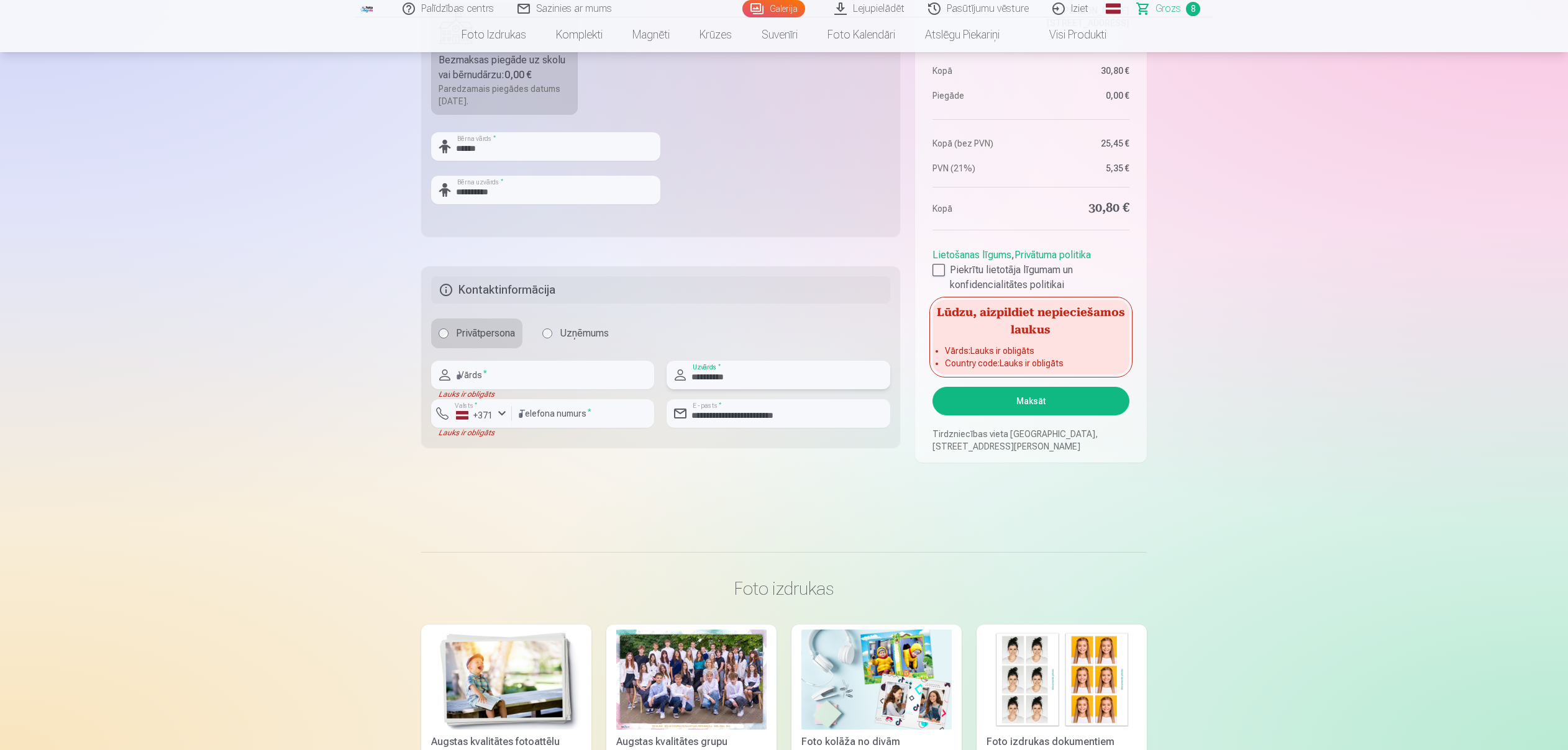
type input "**********"
click at [563, 377] on input "text" at bounding box center [543, 375] width 223 height 29
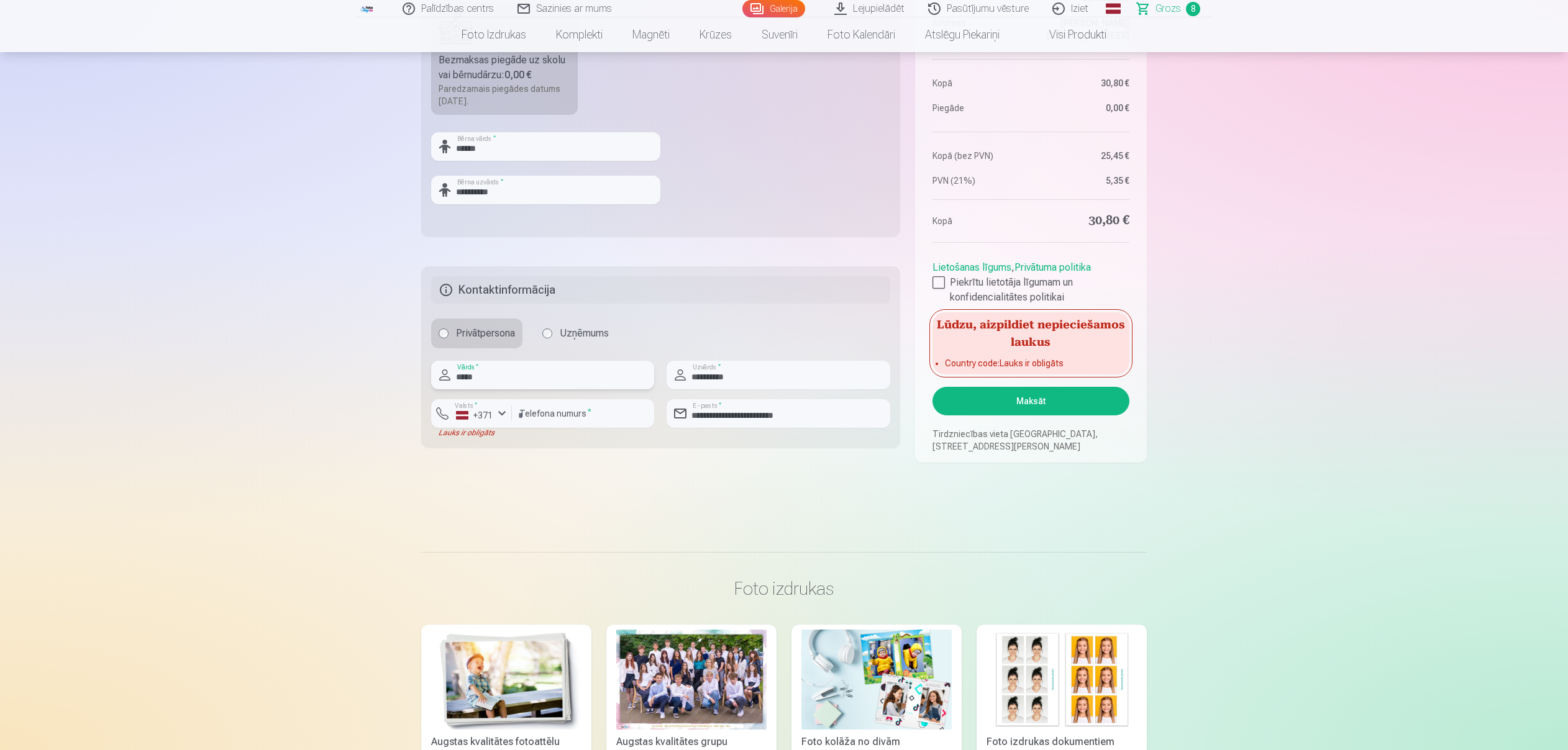
type input "*****"
click at [1040, 398] on button "Maksāt" at bounding box center [1032, 401] width 197 height 29
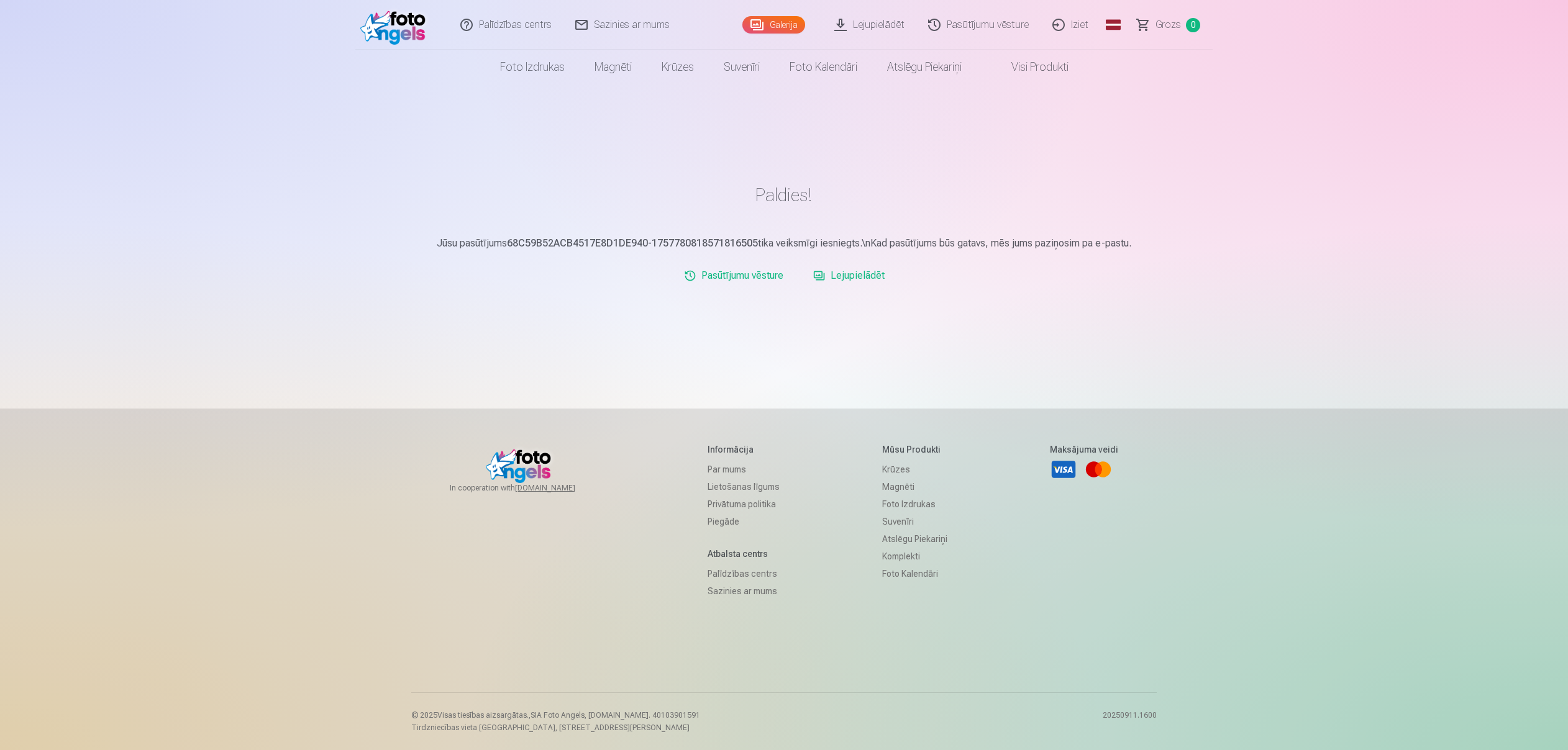
click at [407, 29] on img at bounding box center [396, 25] width 71 height 39
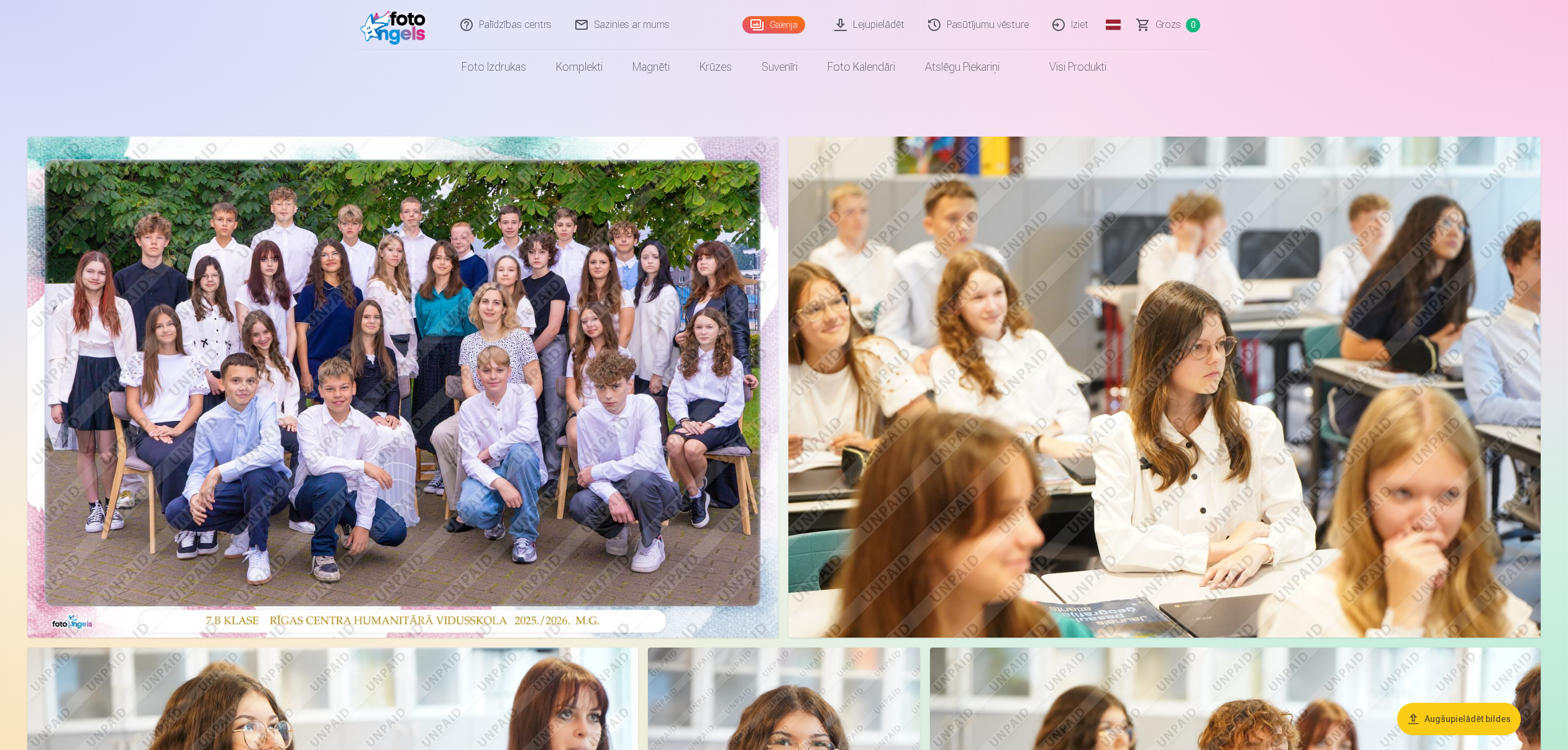
click at [582, 381] on img at bounding box center [403, 387] width 751 height 501
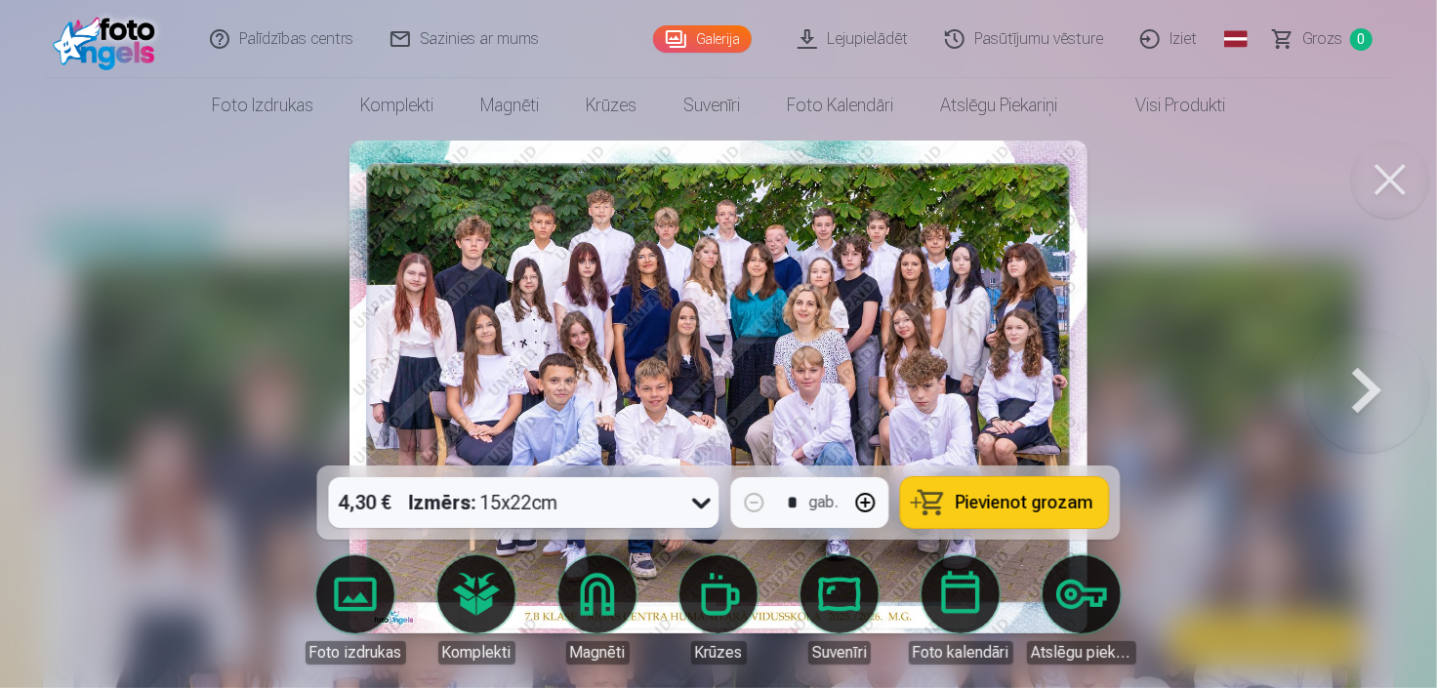
click at [1395, 179] on button at bounding box center [1390, 180] width 78 height 78
